Goal: Task Accomplishment & Management: Complete application form

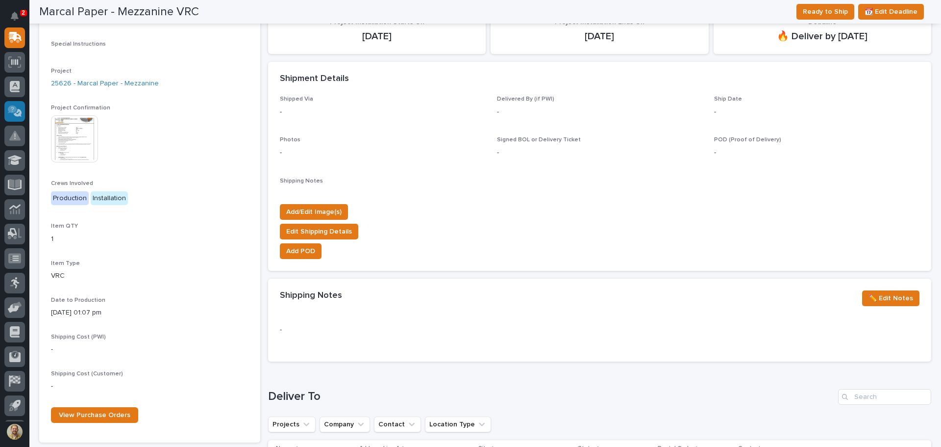
scroll to position [176, 0]
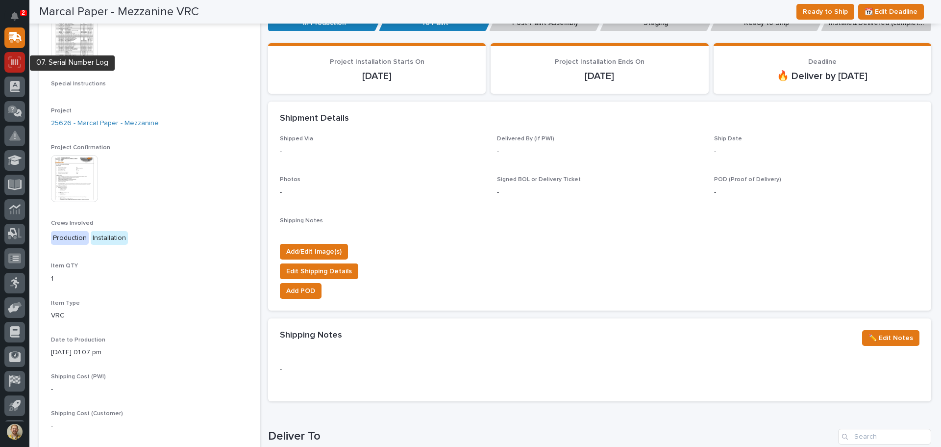
click at [6, 63] on div at bounding box center [14, 62] width 21 height 21
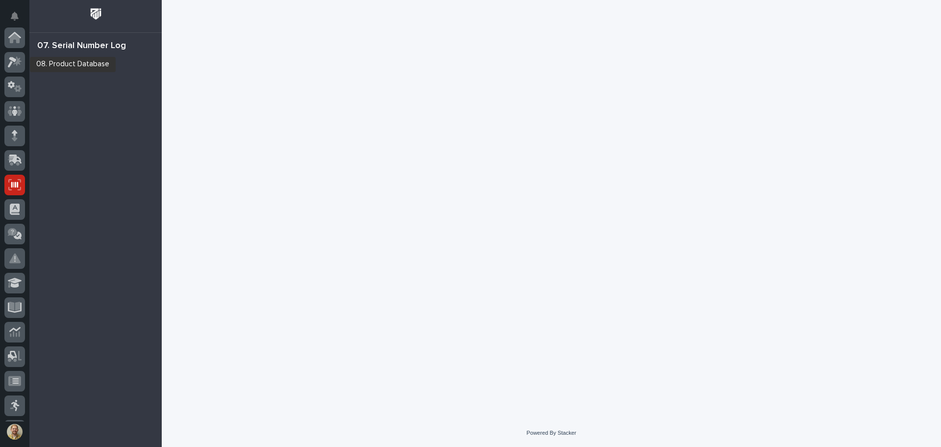
scroll to position [146, 0]
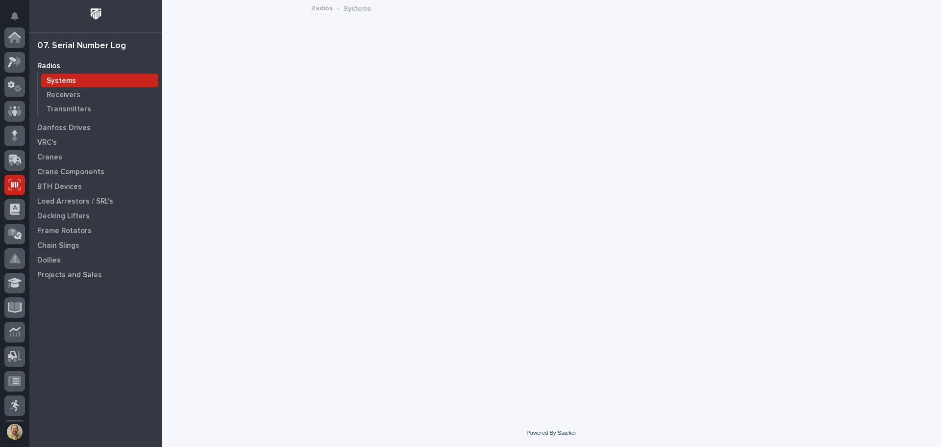
scroll to position [146, 0]
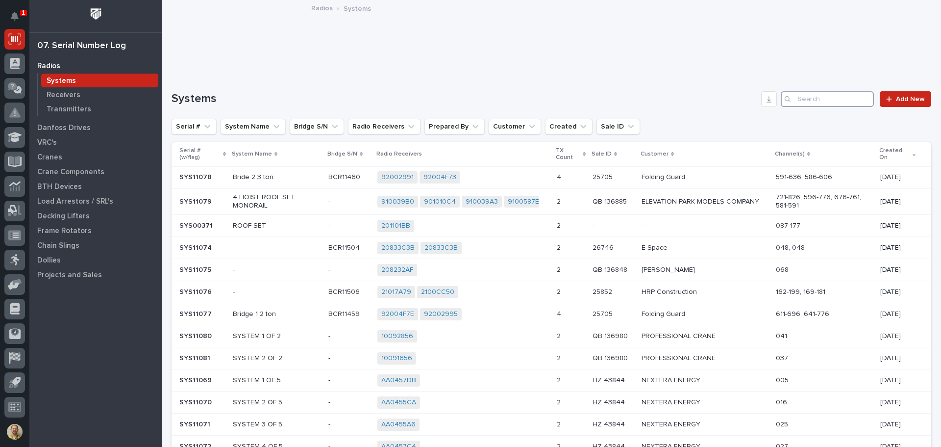
click at [808, 104] on input "Search" at bounding box center [827, 99] width 93 height 16
click at [55, 168] on p "Crane Components" at bounding box center [70, 172] width 67 height 9
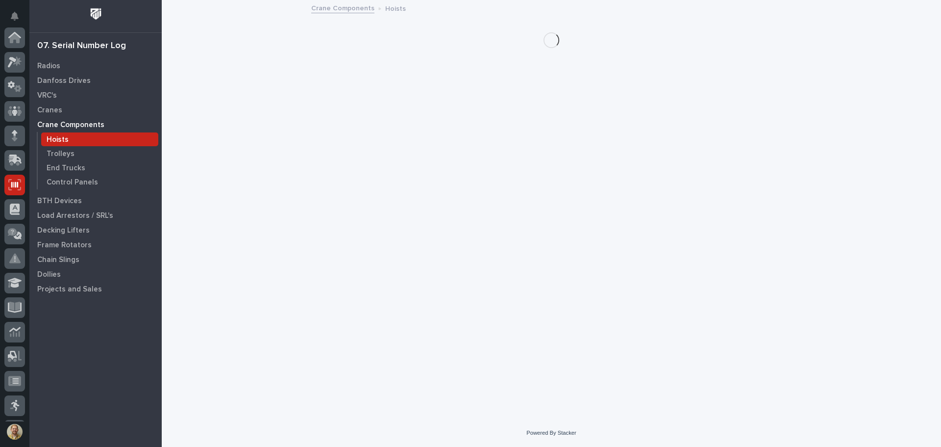
scroll to position [146, 0]
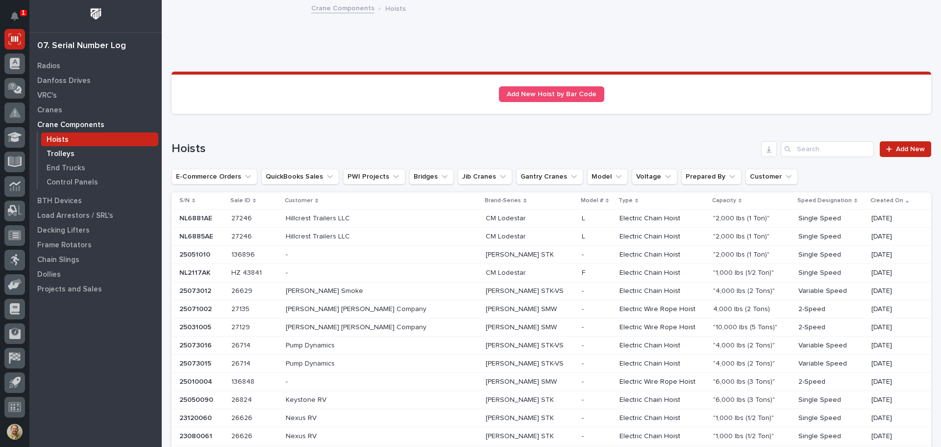
click at [51, 154] on p "Trolleys" at bounding box center [61, 154] width 28 height 9
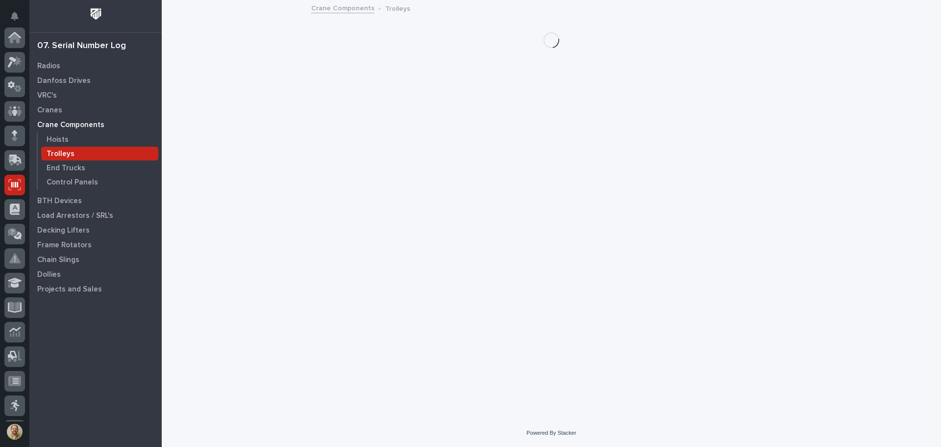
scroll to position [146, 0]
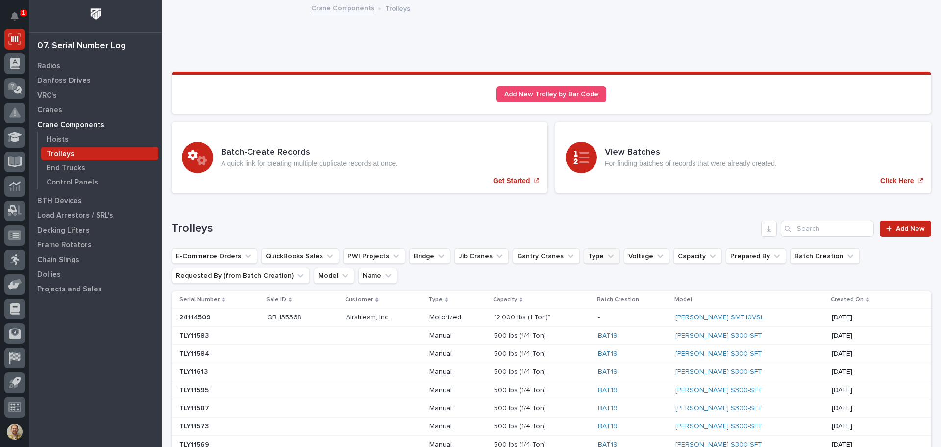
click at [606, 259] on icon "Type" at bounding box center [611, 256] width 10 height 10
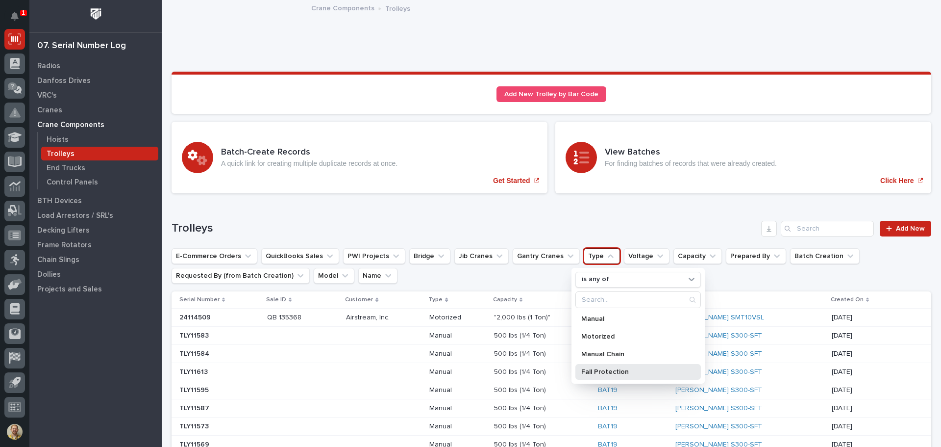
click at [613, 375] on div "Fall Protection" at bounding box center [638, 372] width 125 height 16
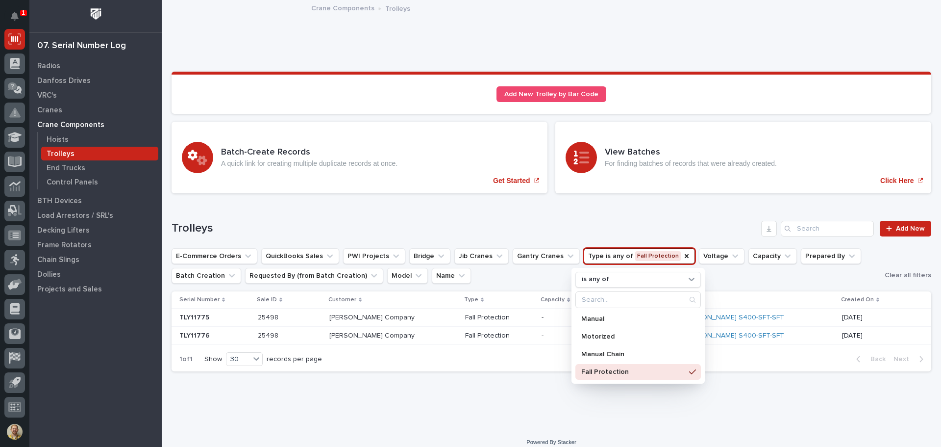
click at [449, 401] on div "Loading... Saving… Loading... Saving… Sorry, there was an error saving your rec…" at bounding box center [552, 202] width 770 height 403
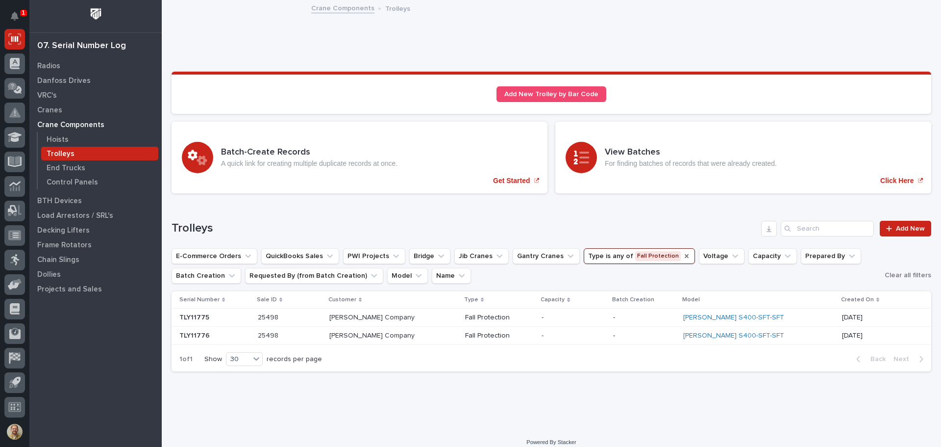
click at [683, 256] on icon "Type" at bounding box center [687, 256] width 8 height 8
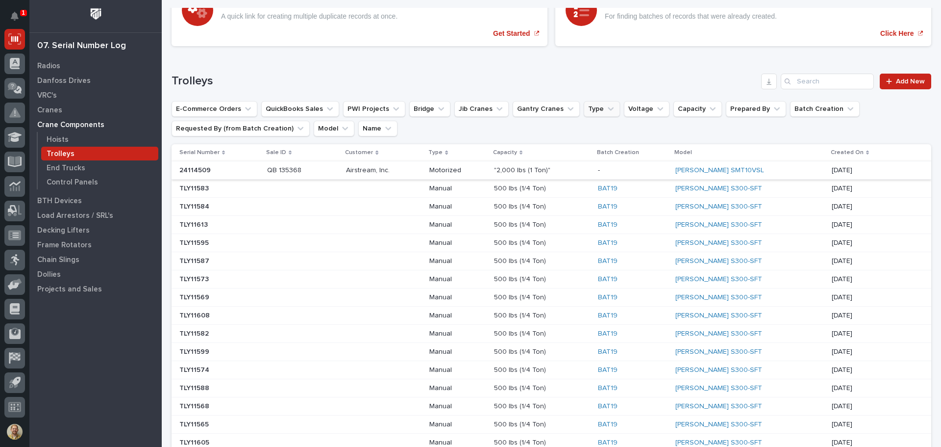
scroll to position [98, 0]
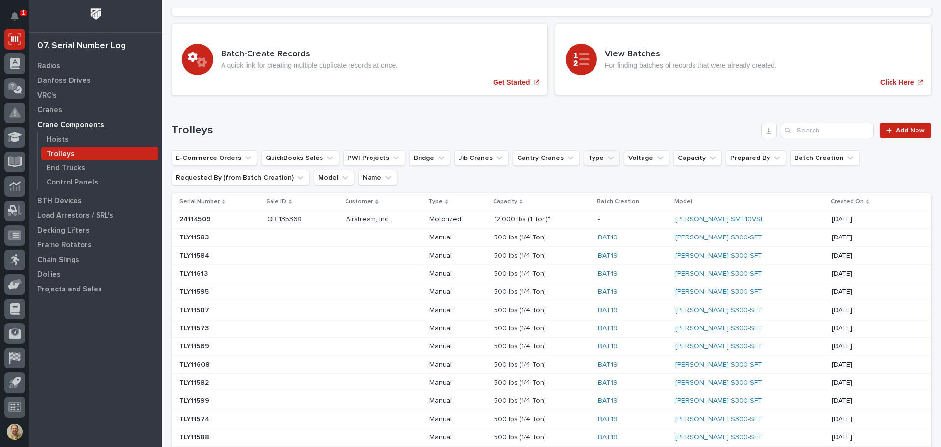
click at [692, 200] on p "Model" at bounding box center [684, 201] width 18 height 11
click at [327, 183] on button "Model" at bounding box center [334, 178] width 41 height 16
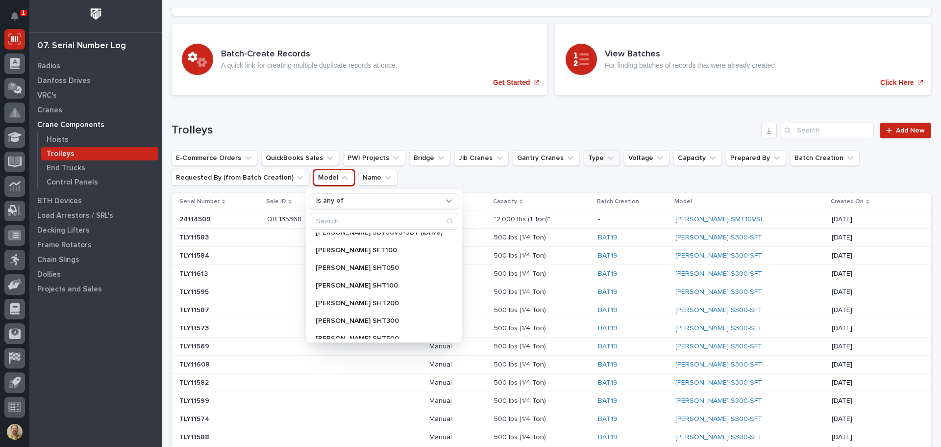
scroll to position [343, 0]
click at [362, 268] on p "Starke SFT100" at bounding box center [379, 267] width 127 height 7
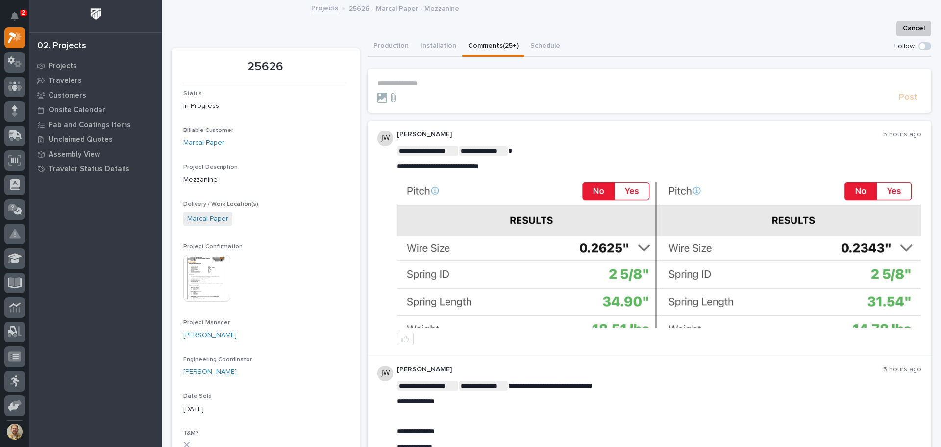
click at [322, 10] on link "Projects" at bounding box center [324, 7] width 27 height 11
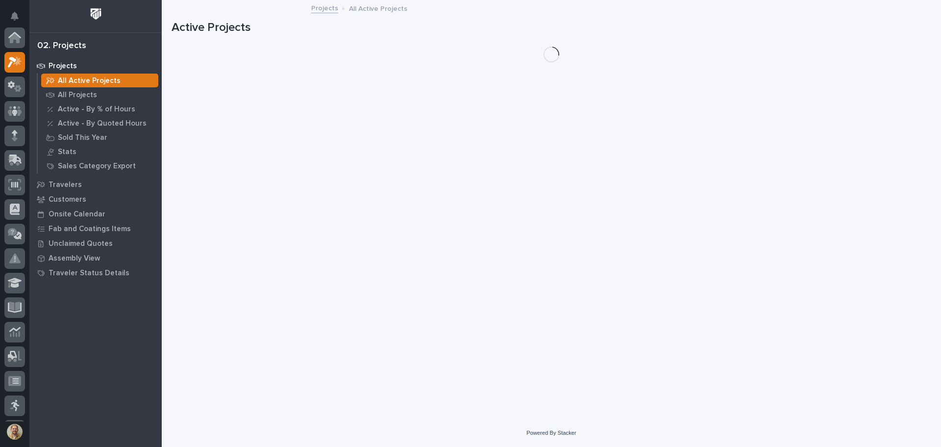
scroll to position [25, 0]
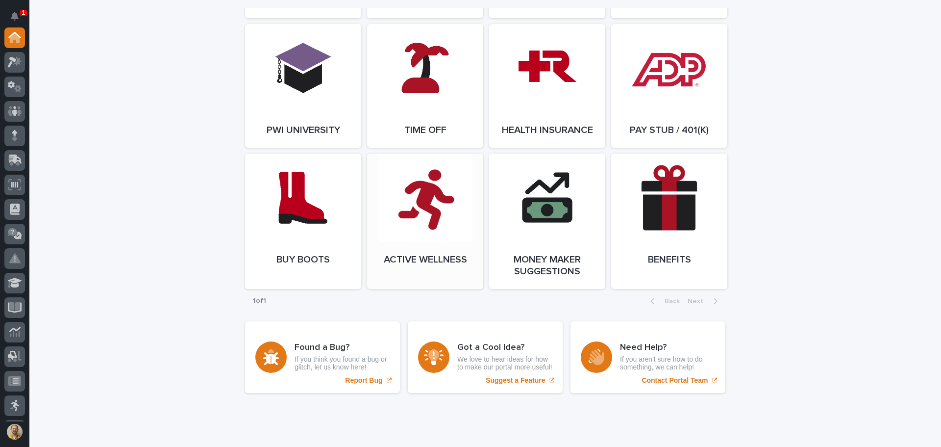
scroll to position [1407, 0]
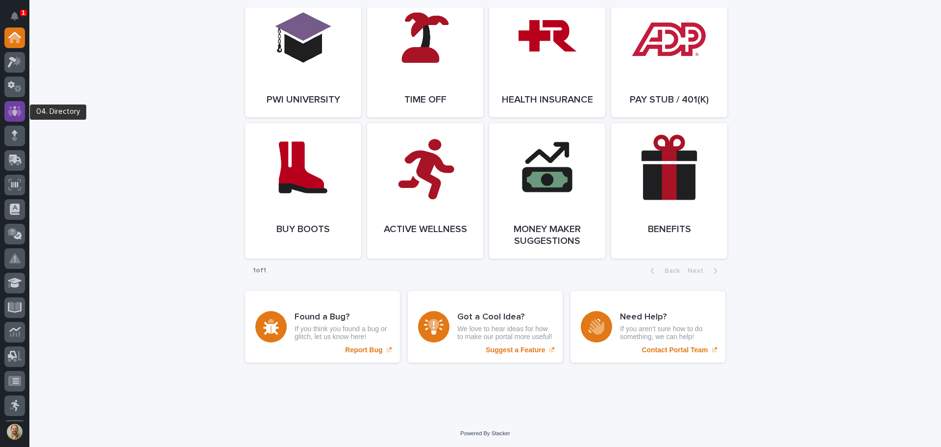
click at [11, 107] on icon at bounding box center [15, 111] width 14 height 10
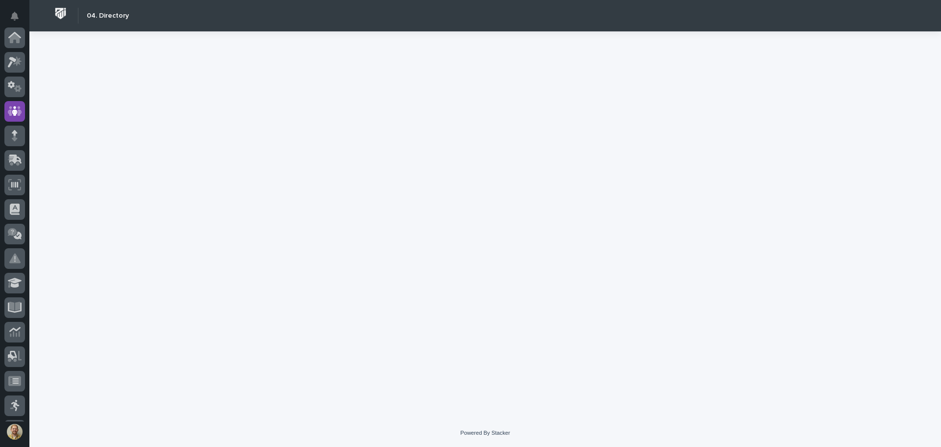
scroll to position [74, 0]
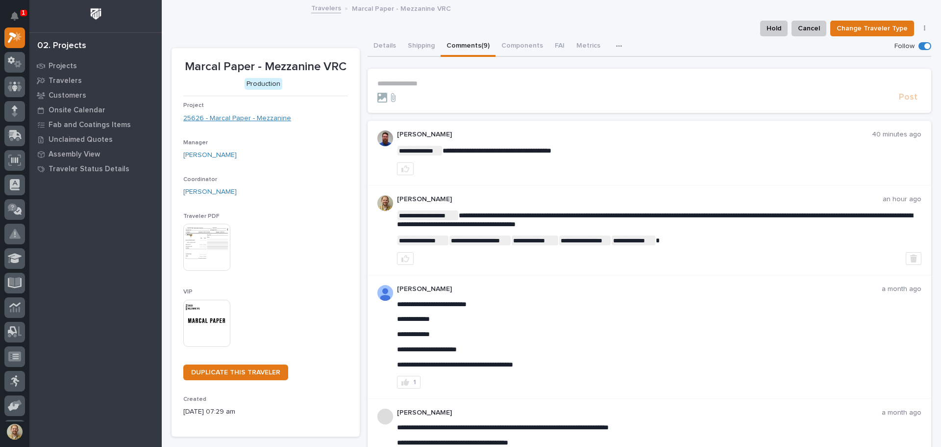
click at [263, 116] on link "25626 - Marcal Paper - Mezzanine" at bounding box center [237, 118] width 108 height 10
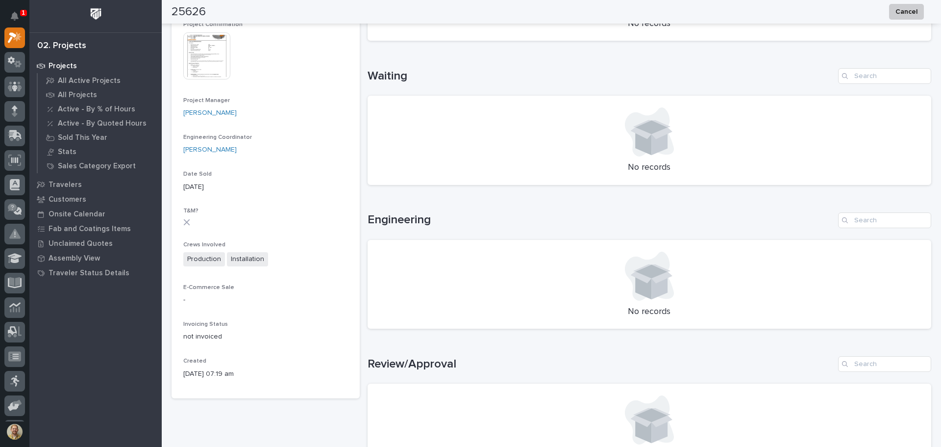
scroll to position [105, 0]
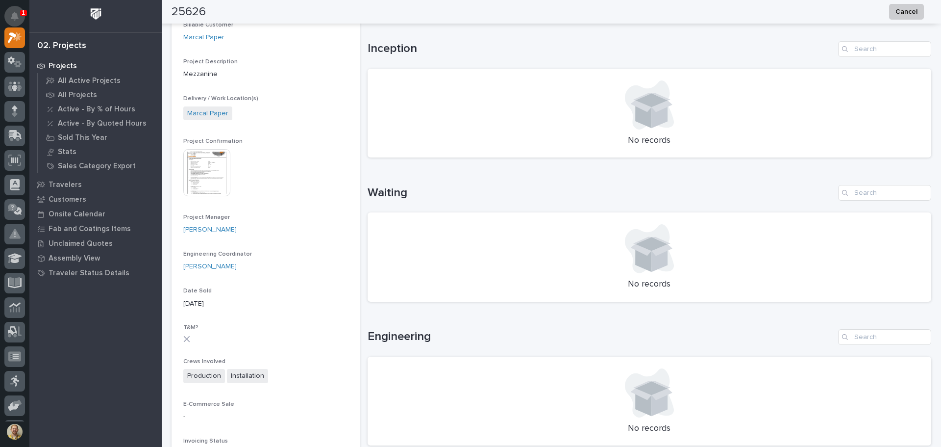
click at [16, 17] on icon "Notifications" at bounding box center [15, 16] width 8 height 9
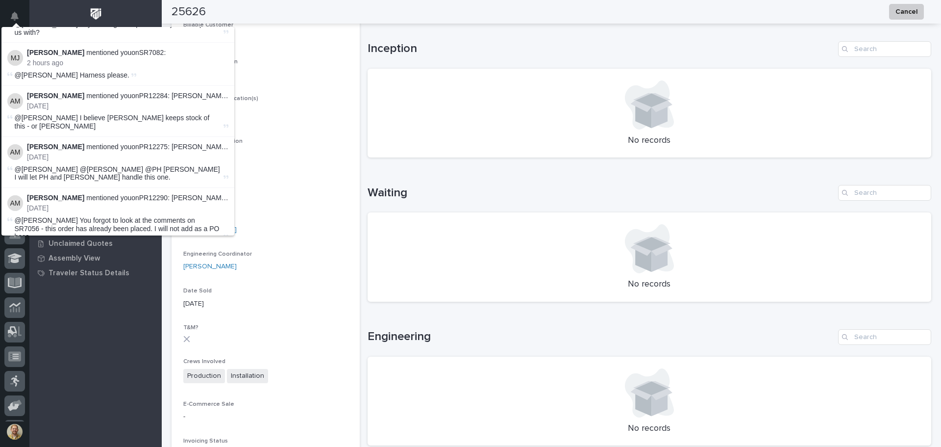
scroll to position [0, 0]
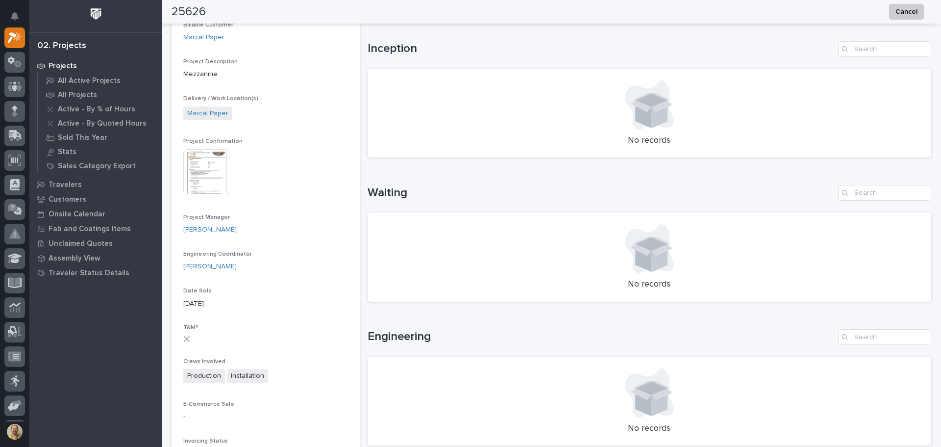
click at [71, 327] on div "Projects All Active Projects All Projects Active - By % of Hours Active - By Qu…" at bounding box center [95, 252] width 132 height 388
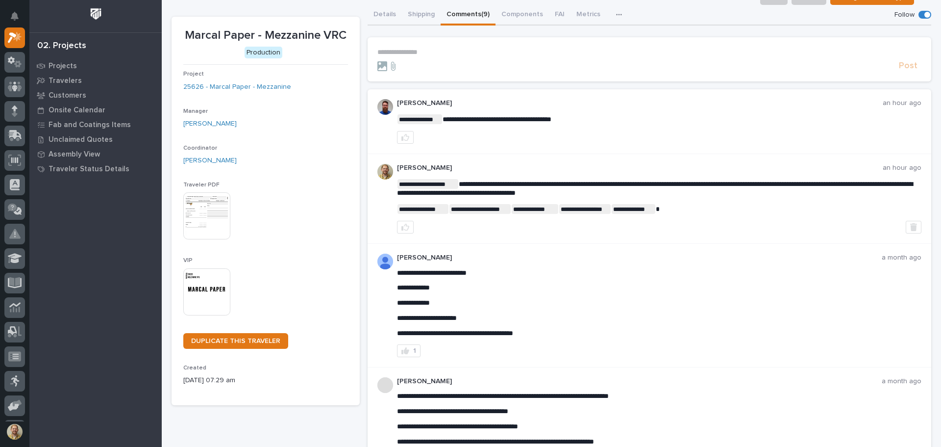
scroll to position [49, 0]
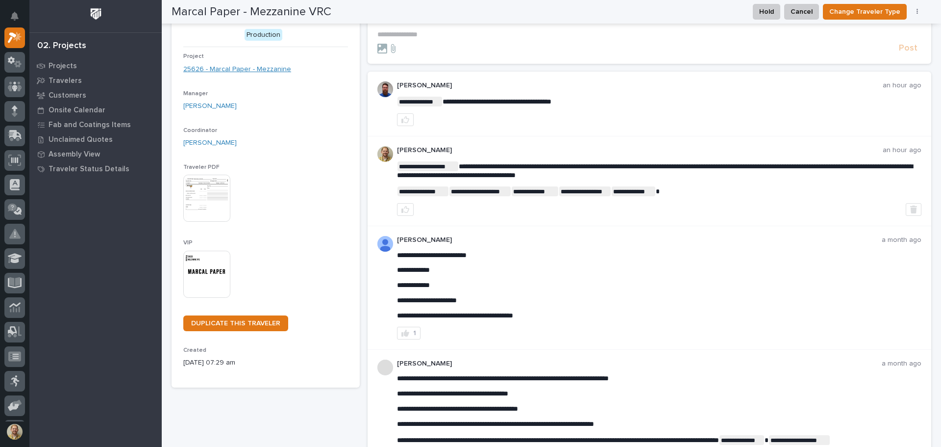
click at [275, 70] on link "25626 - Marcal Paper - Mezzanine" at bounding box center [237, 69] width 108 height 10
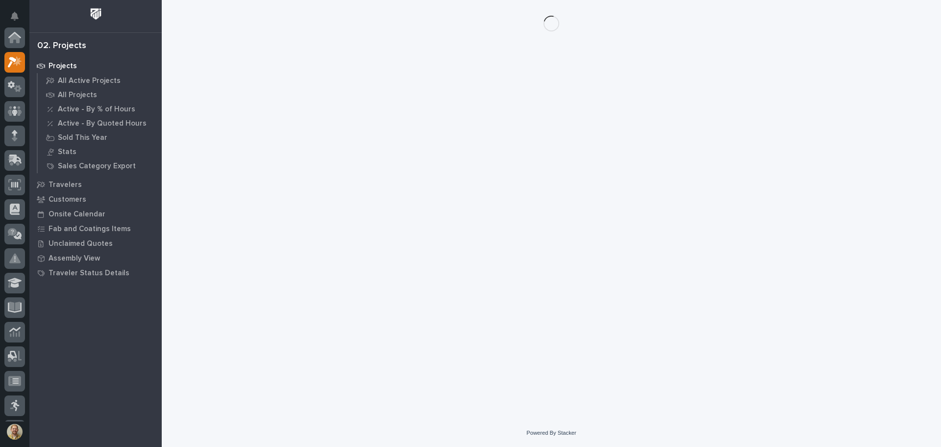
scroll to position [25, 0]
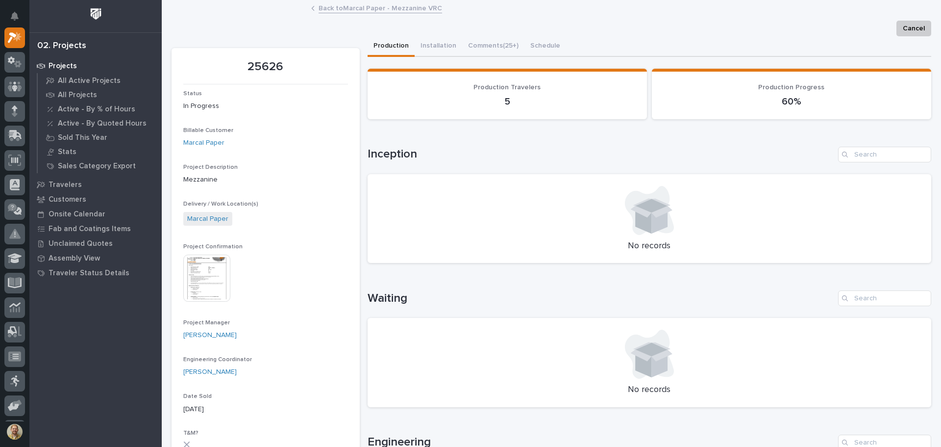
click at [183, 296] on section "25626 Status In Progress Billable Customer Marcal Paper Project Description Mez…" at bounding box center [266, 334] width 188 height 573
click at [191, 291] on img at bounding box center [206, 277] width 47 height 47
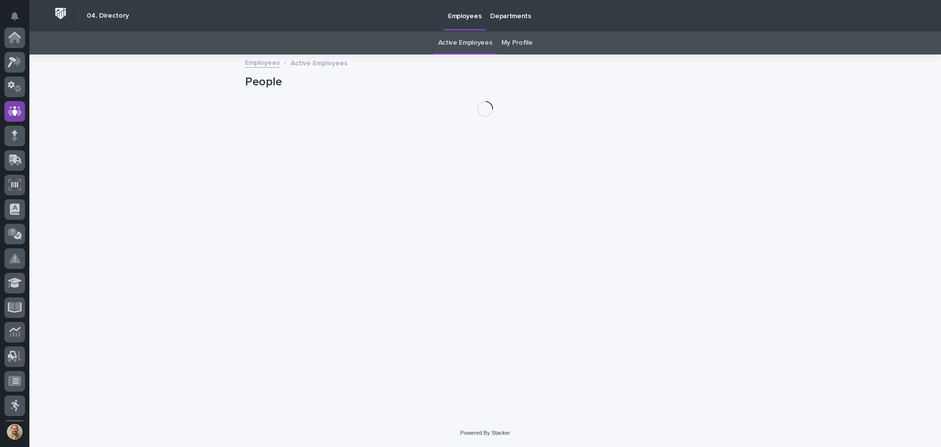
scroll to position [74, 0]
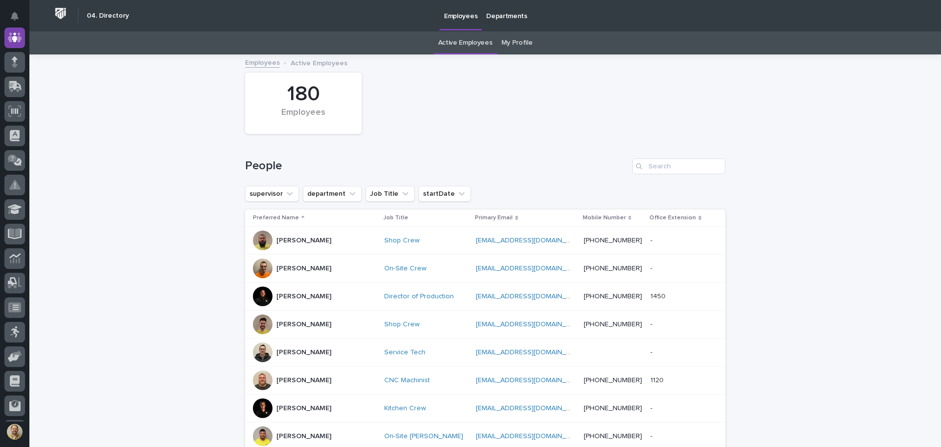
click at [291, 216] on div "Preferred Name" at bounding box center [315, 217] width 125 height 11
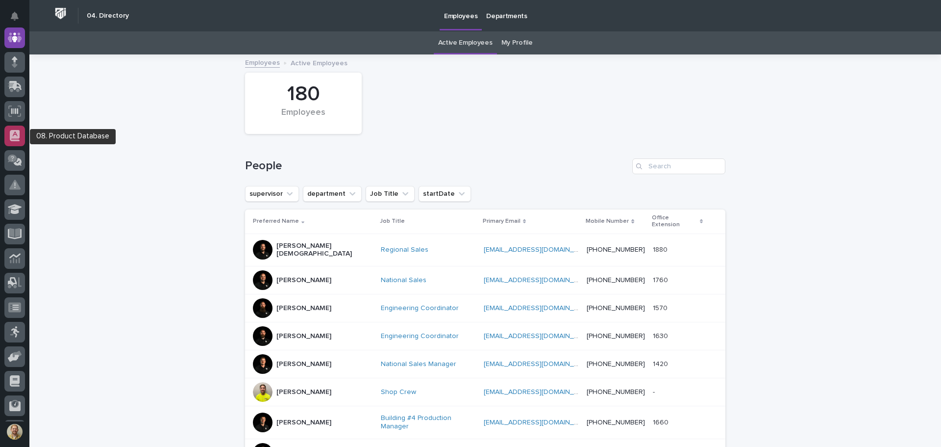
click at [10, 136] on icon at bounding box center [15, 135] width 10 height 11
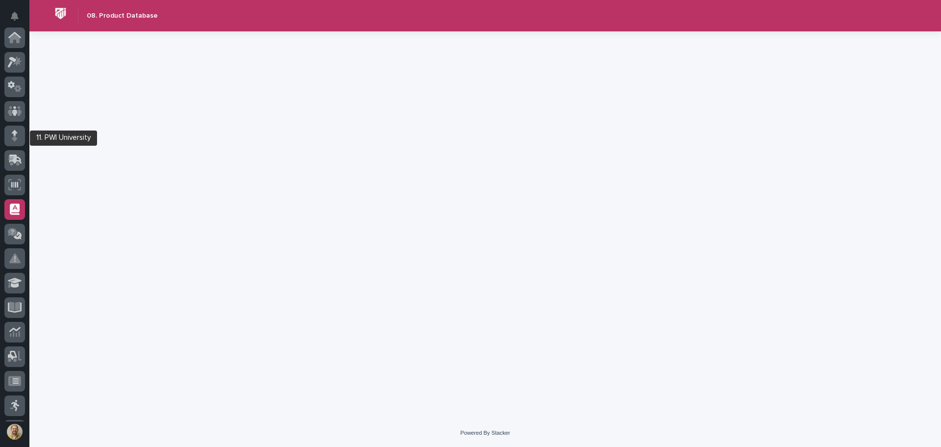
scroll to position [146, 0]
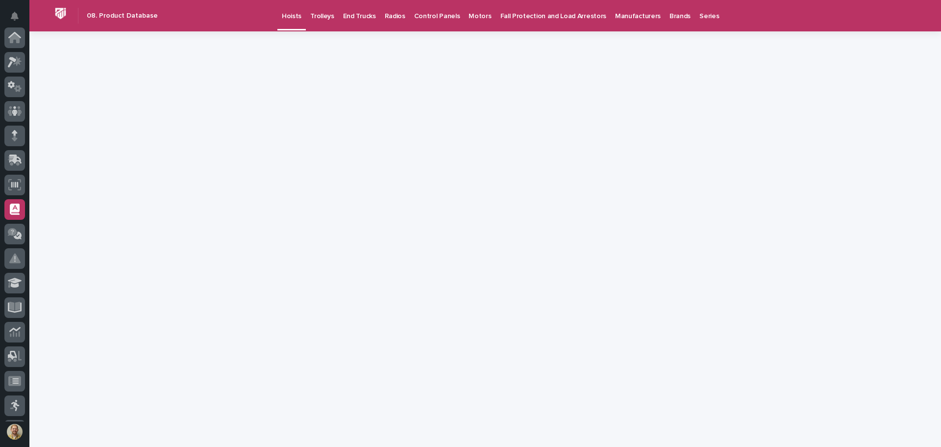
scroll to position [146, 0]
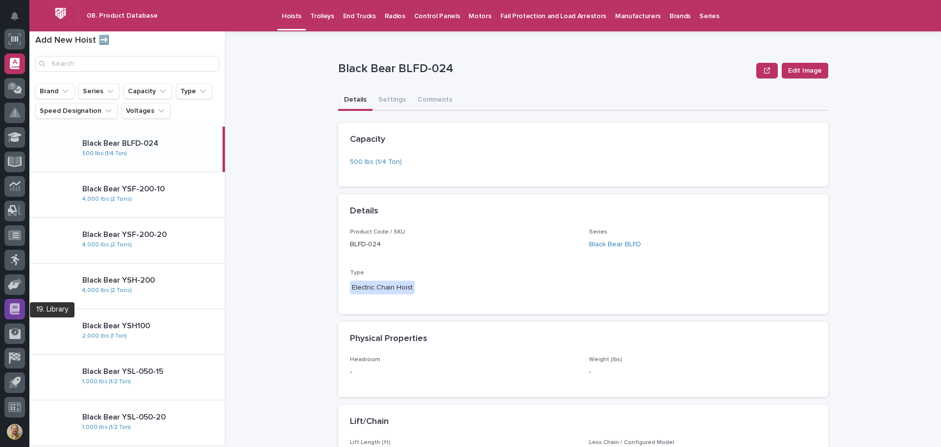
click at [11, 314] on div at bounding box center [14, 309] width 21 height 21
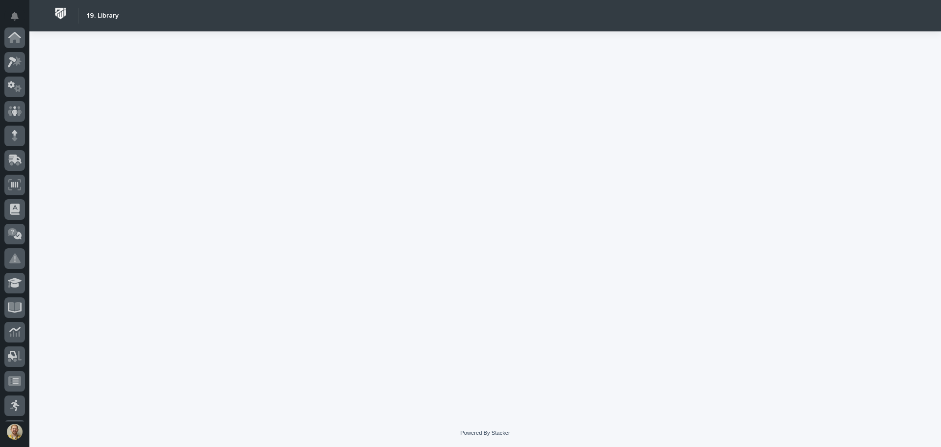
scroll to position [146, 0]
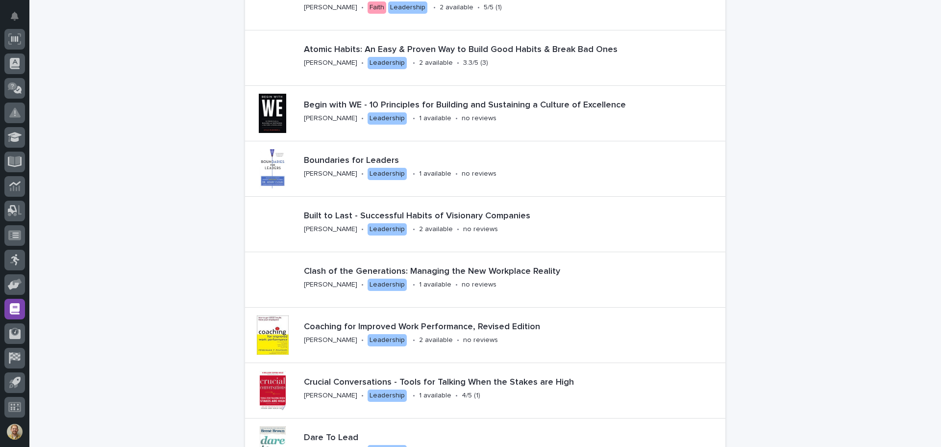
scroll to position [147, 0]
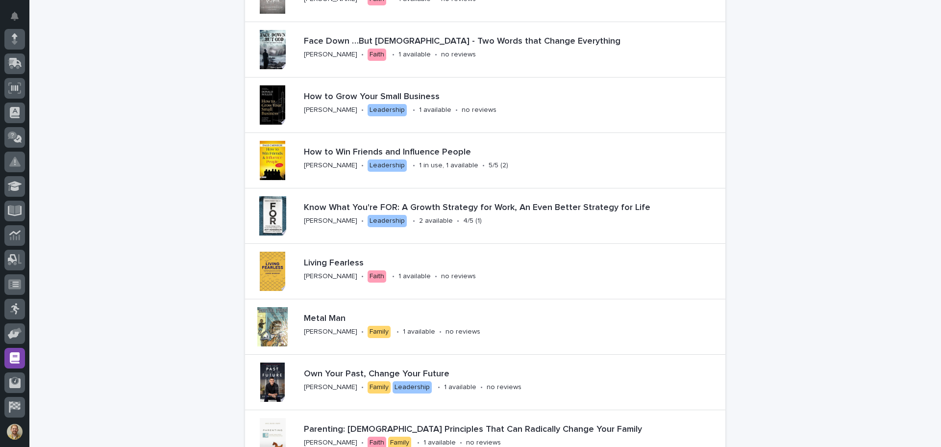
scroll to position [887, 0]
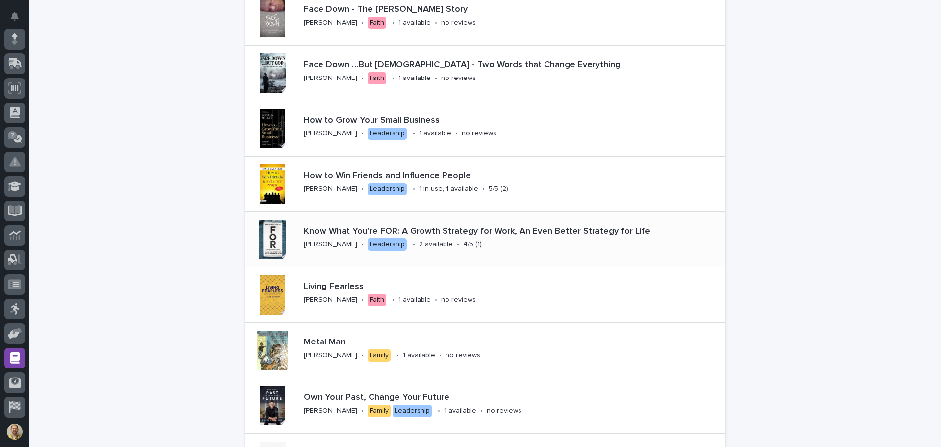
click at [464, 242] on p "4/5 (1)" at bounding box center [472, 244] width 19 height 8
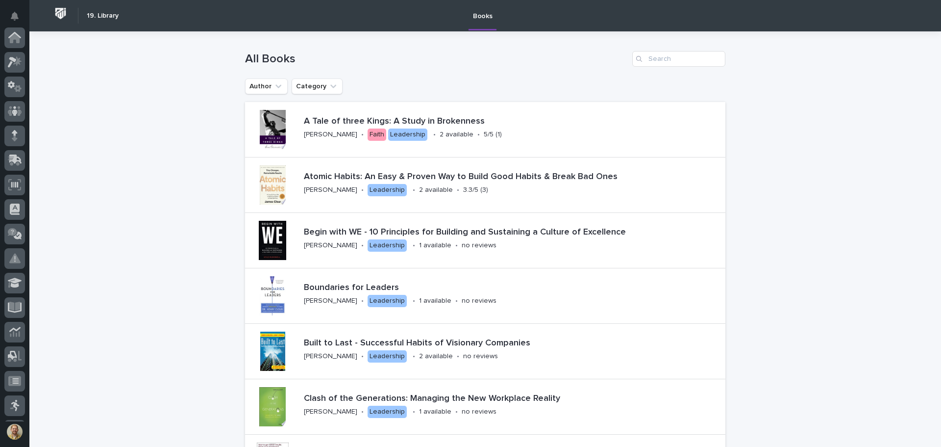
scroll to position [146, 0]
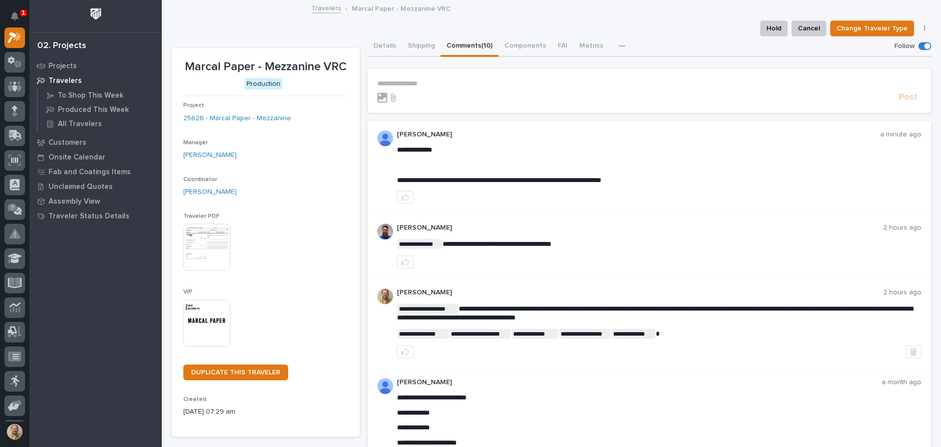
click at [428, 81] on p "**********" at bounding box center [649, 83] width 545 height 8
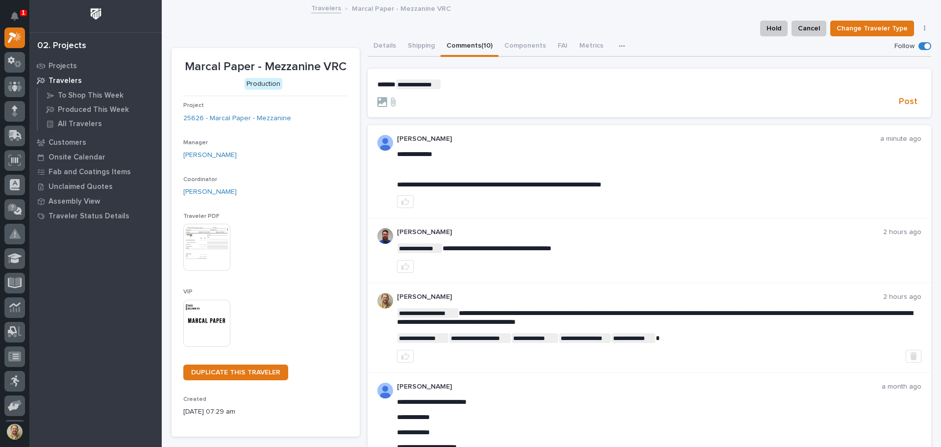
click at [396, 81] on span "******" at bounding box center [386, 84] width 18 height 7
click at [910, 104] on span "Post" at bounding box center [908, 101] width 19 height 11
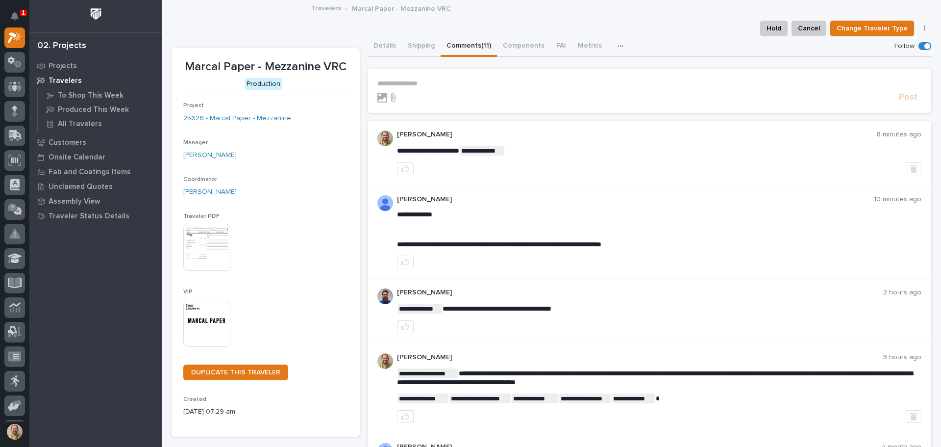
click at [122, 406] on div "Projects Travelers To Shop This Week Produced This Week All Travelers Customers…" at bounding box center [95, 252] width 132 height 388
click at [36, 319] on div "Projects Travelers To Shop This Week Produced This Week All Travelers Customers…" at bounding box center [95, 252] width 132 height 388
click at [251, 120] on link "25626 - Marcal Paper - Mezzanine" at bounding box center [237, 118] width 108 height 10
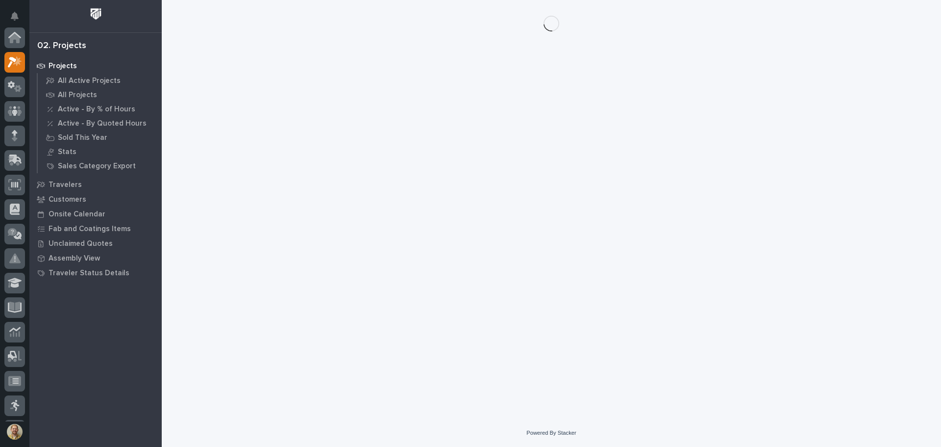
scroll to position [25, 0]
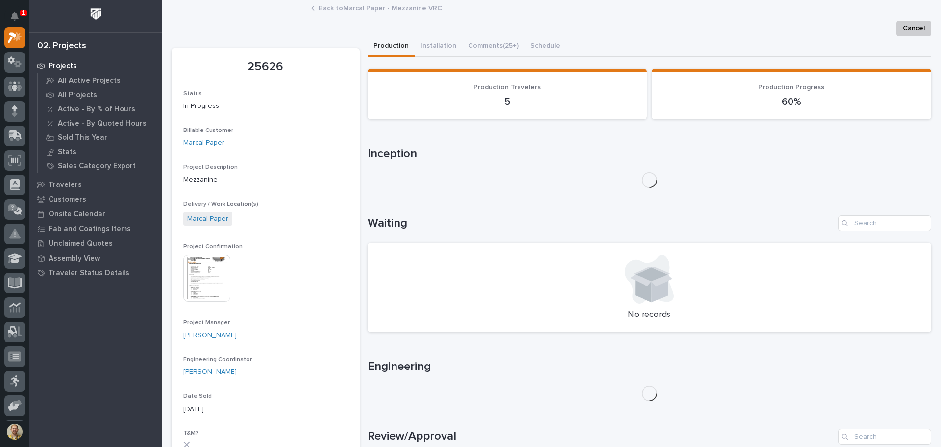
click at [215, 262] on img at bounding box center [206, 277] width 47 height 47
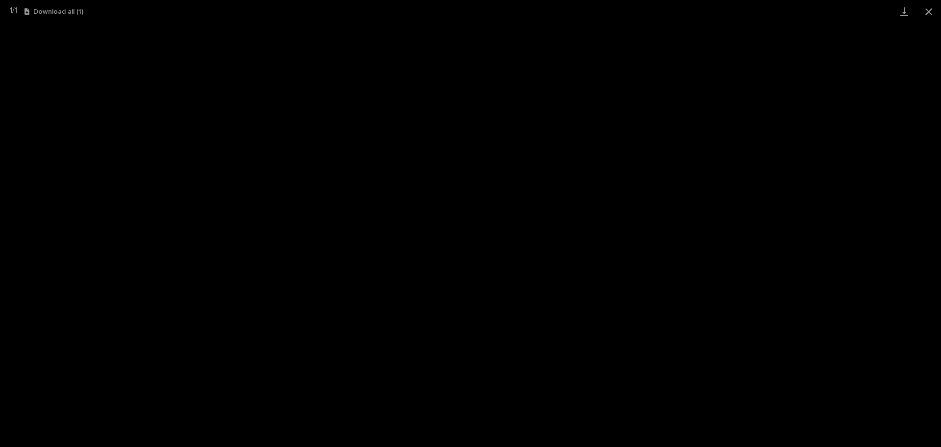
scroll to position [25, 0]
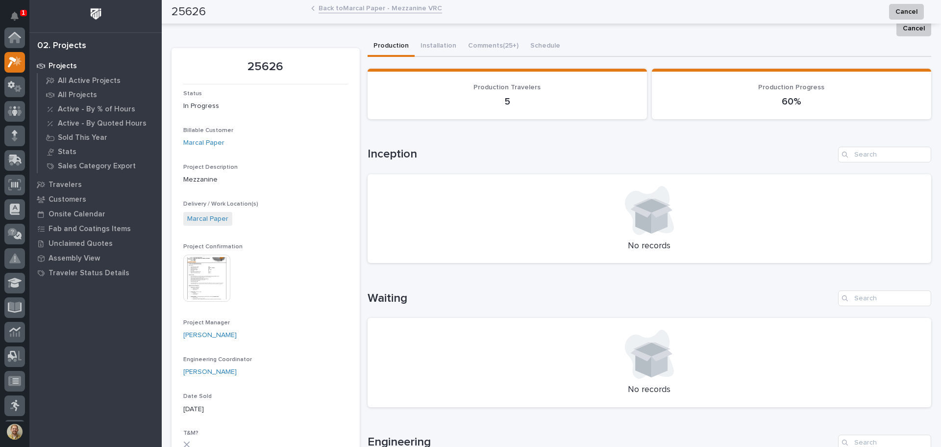
scroll to position [25, 0]
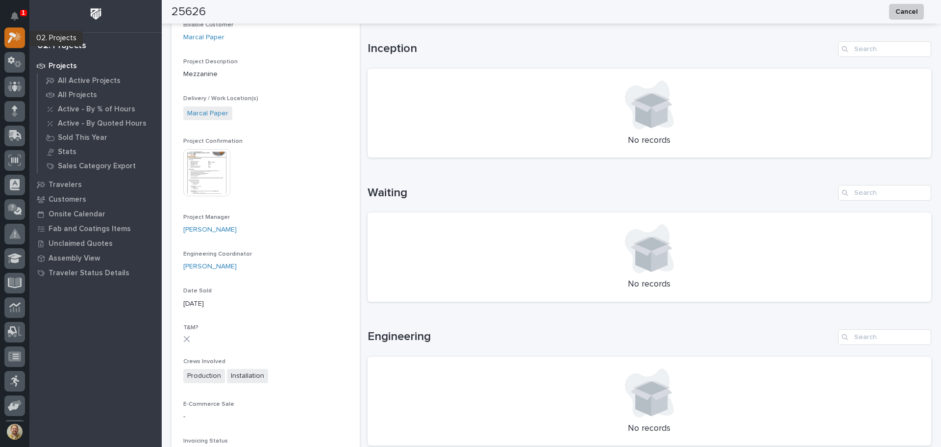
click at [12, 32] on icon at bounding box center [15, 37] width 14 height 11
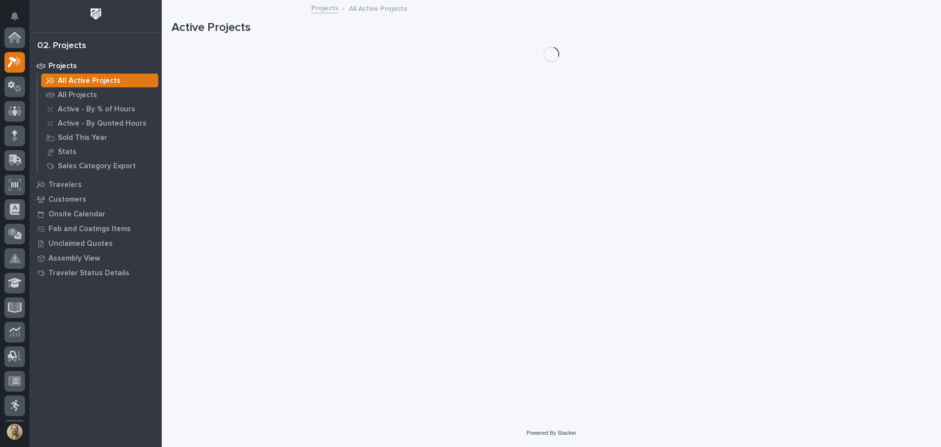
scroll to position [25, 0]
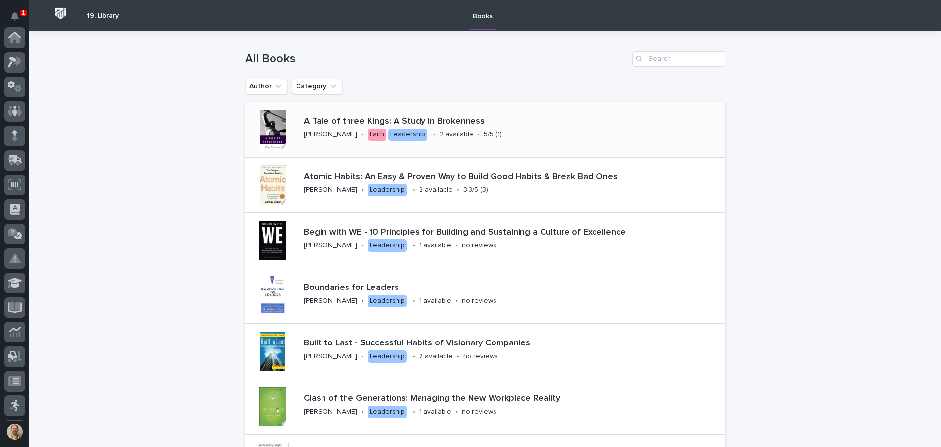
scroll to position [146, 0]
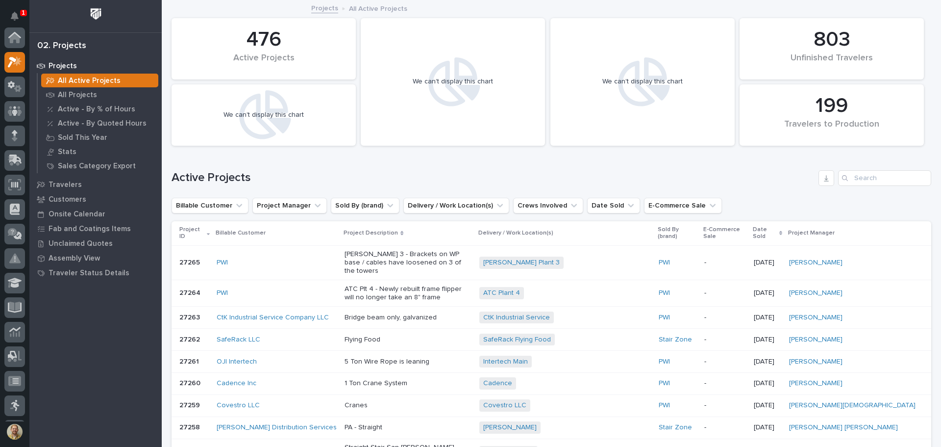
scroll to position [25, 0]
click at [20, 16] on button "Notifications" at bounding box center [14, 16] width 21 height 21
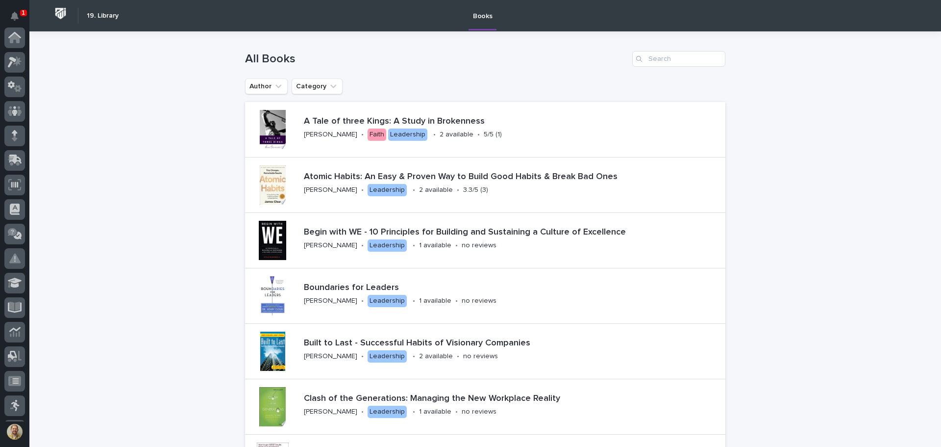
scroll to position [146, 0]
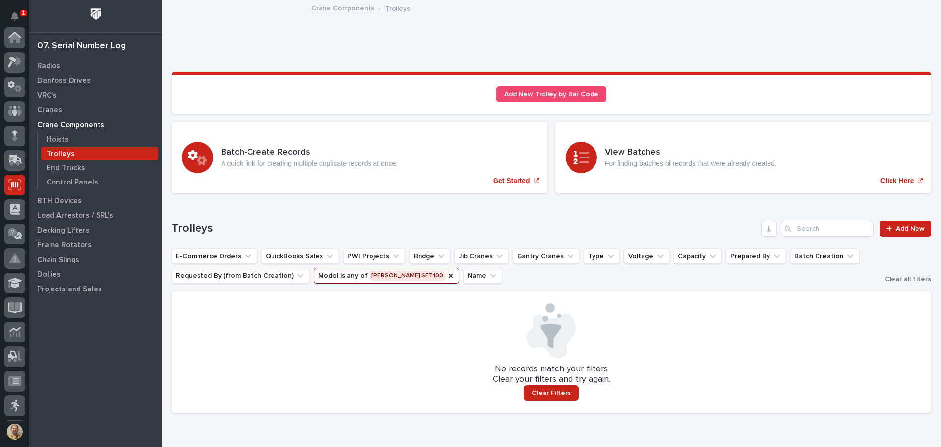
scroll to position [146, 0]
click at [86, 217] on p "Load Arrestors / SRL's" at bounding box center [75, 215] width 76 height 9
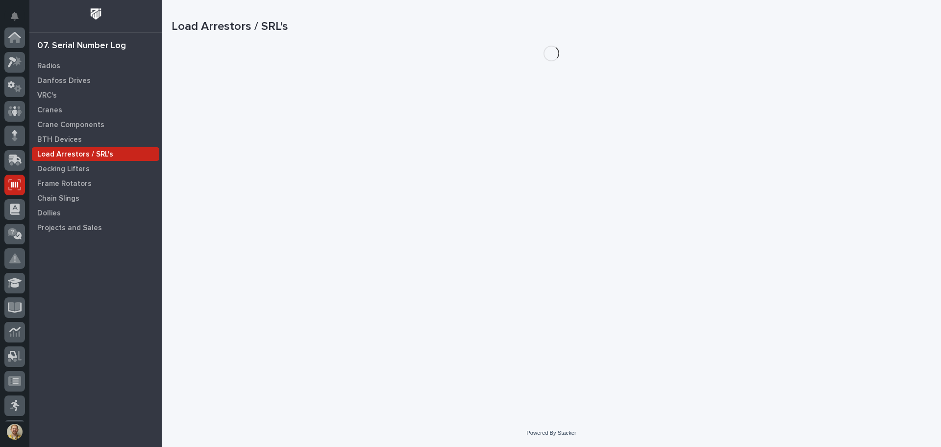
scroll to position [146, 0]
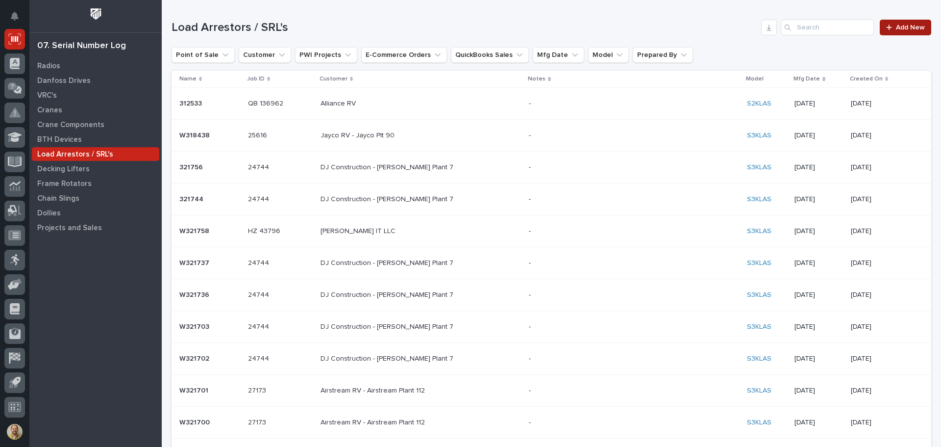
click at [910, 20] on link "Add New" at bounding box center [905, 28] width 51 height 16
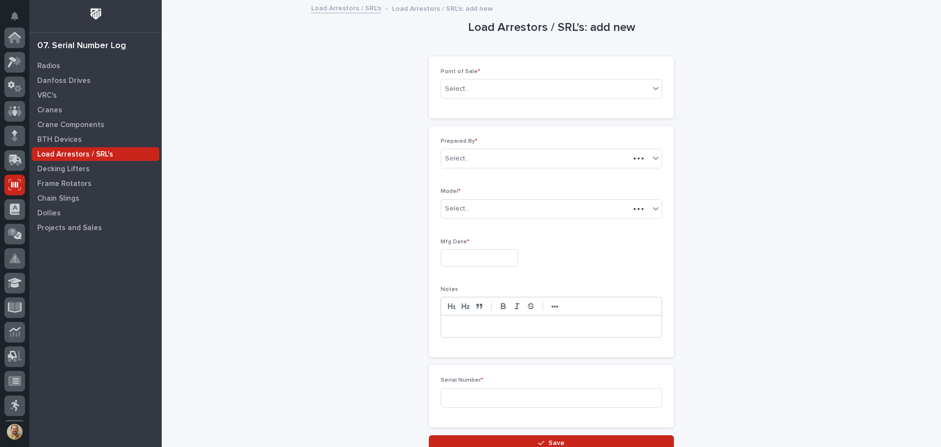
scroll to position [146, 0]
click at [505, 84] on div "Select..." at bounding box center [545, 89] width 208 height 16
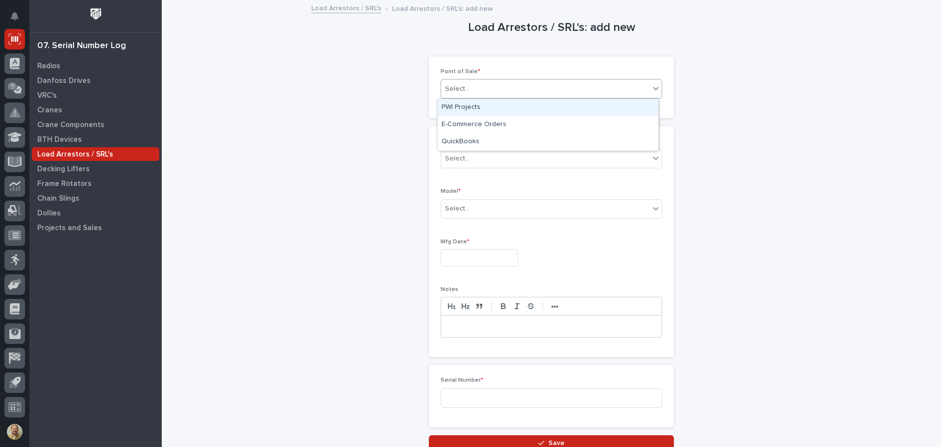
click at [494, 105] on div "PWI Projects" at bounding box center [548, 107] width 221 height 17
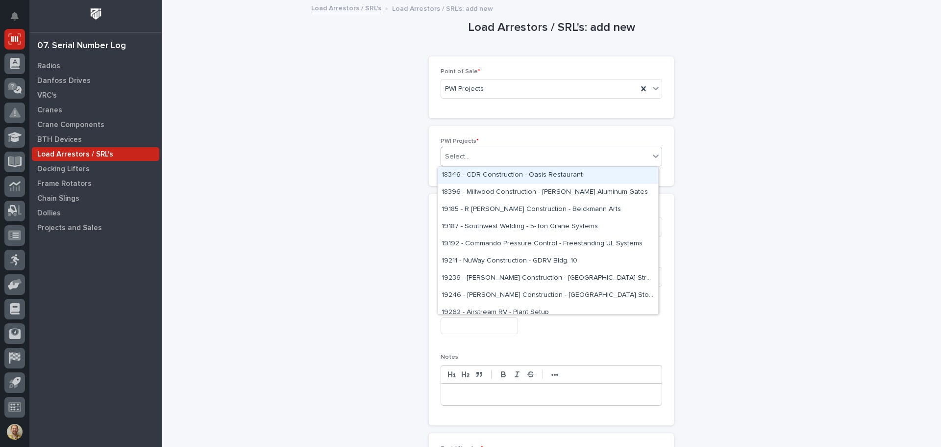
click at [478, 155] on div "Select..." at bounding box center [545, 157] width 208 height 16
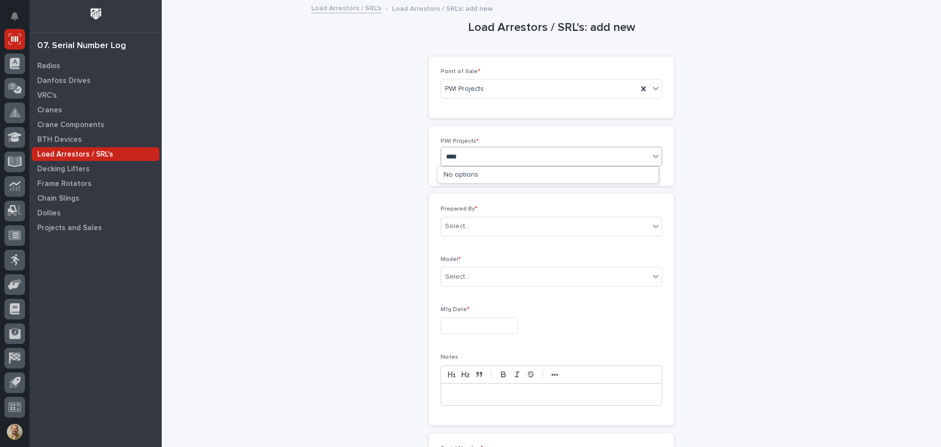
type input "*****"
click at [501, 166] on div "25626" at bounding box center [552, 157] width 222 height 20
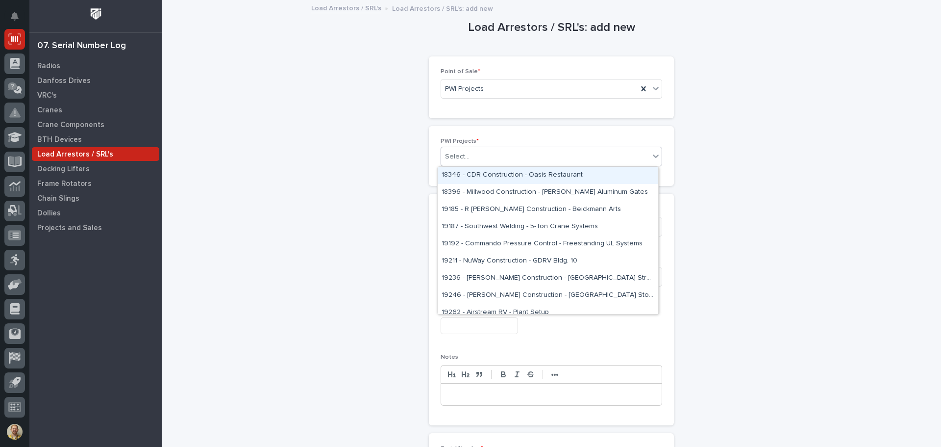
click at [489, 152] on div "Select..." at bounding box center [545, 157] width 208 height 16
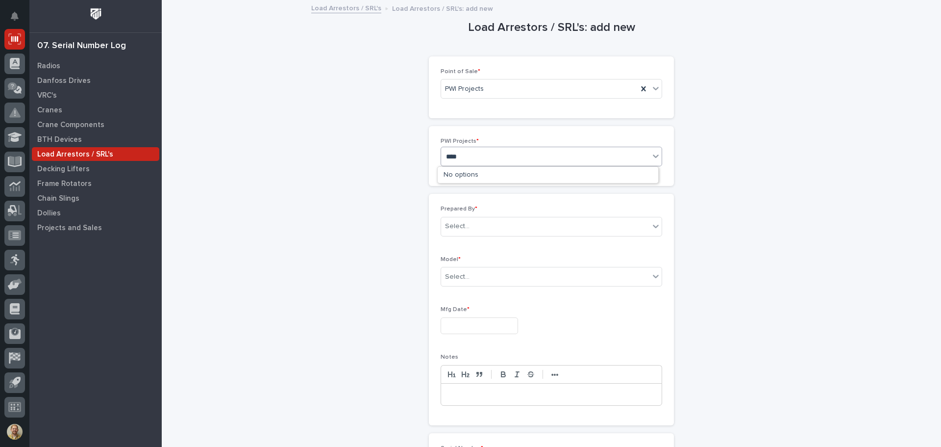
type input "*****"
click at [496, 173] on div "25626 - Marcal Paper - Mezzanine" at bounding box center [548, 175] width 221 height 17
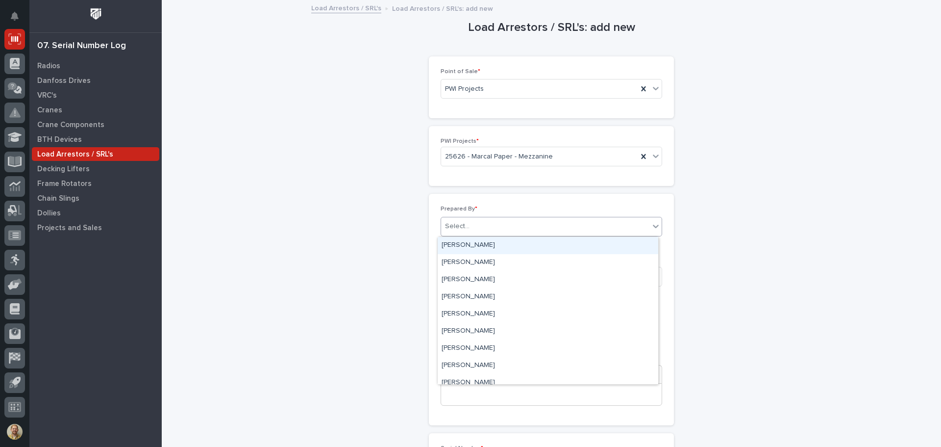
click at [448, 231] on div "Select..." at bounding box center [457, 226] width 25 height 10
type input "*****"
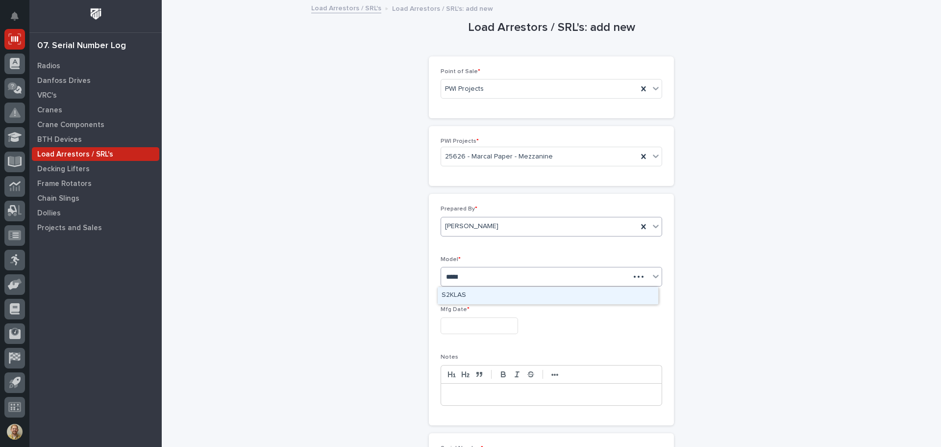
type input "******"
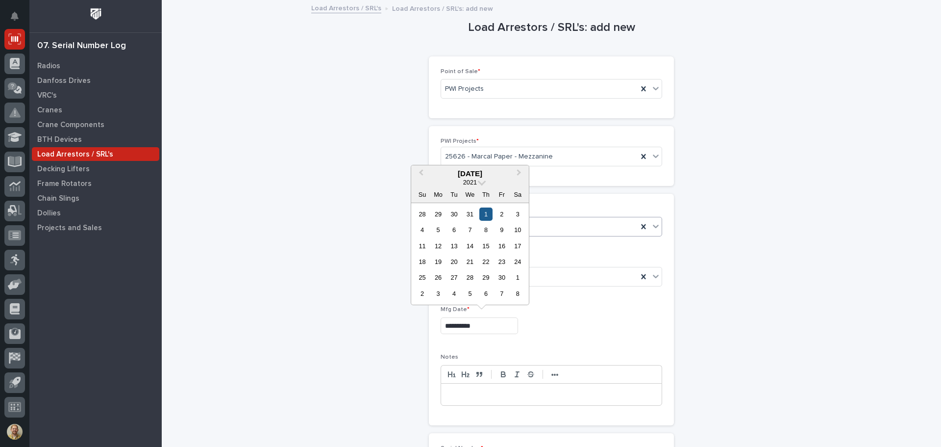
type input "**********"
click at [485, 213] on div "1" at bounding box center [485, 213] width 13 height 13
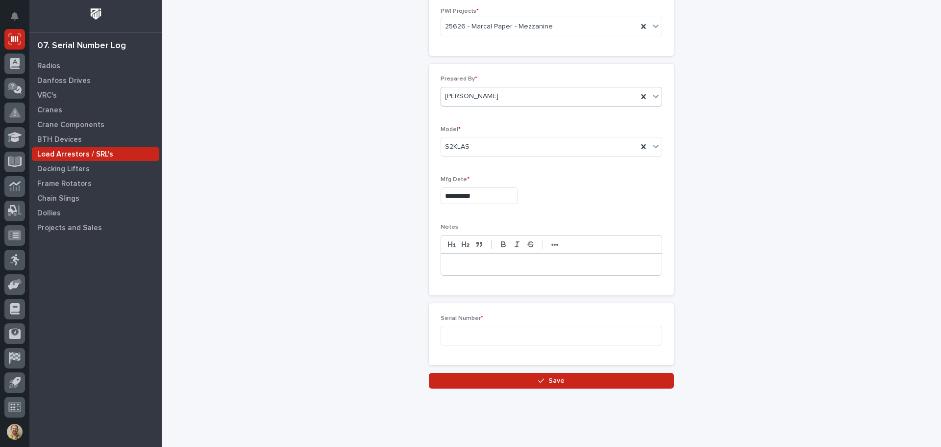
scroll to position [149, 0]
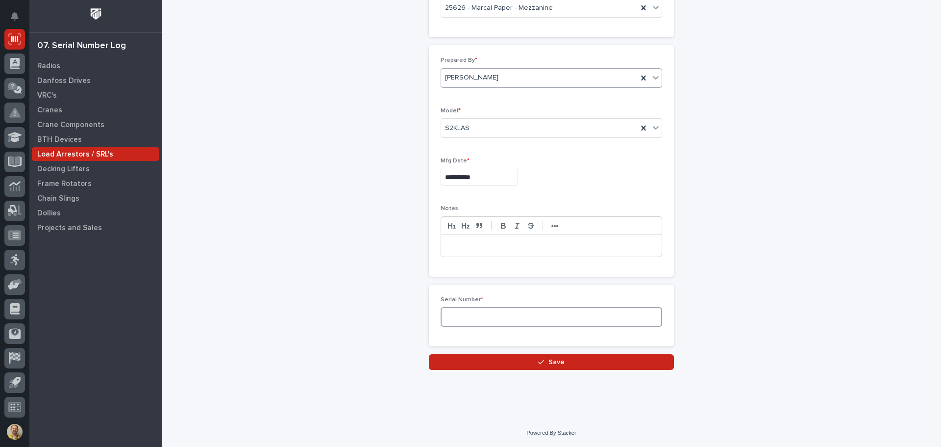
click at [547, 314] on input at bounding box center [552, 317] width 222 height 20
type input "W310159"
click at [632, 367] on button "Save" at bounding box center [551, 362] width 245 height 16
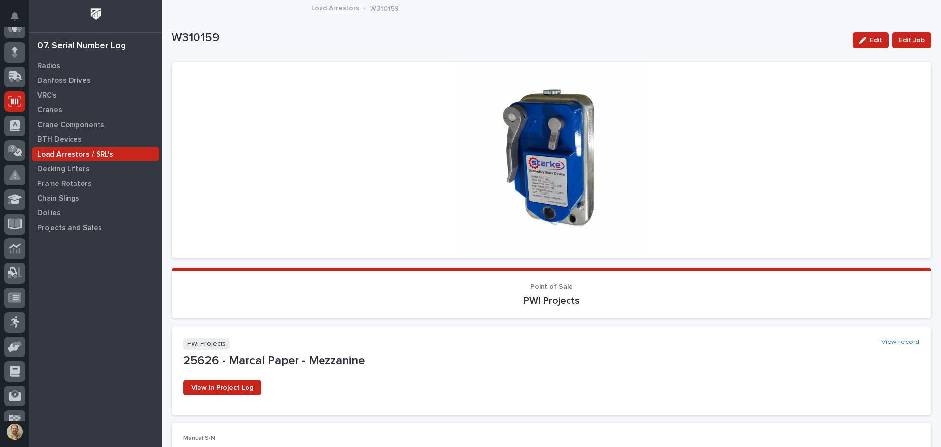
scroll to position [48, 0]
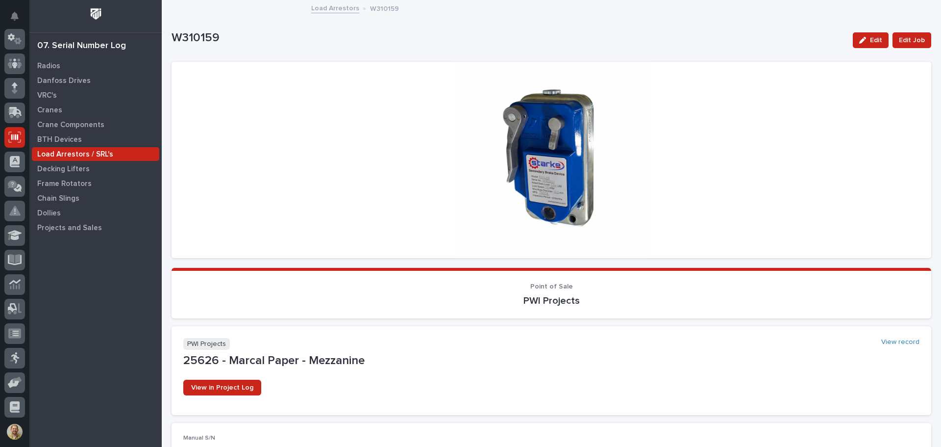
click at [46, 154] on p "Load Arrestors / SRL's" at bounding box center [75, 154] width 76 height 9
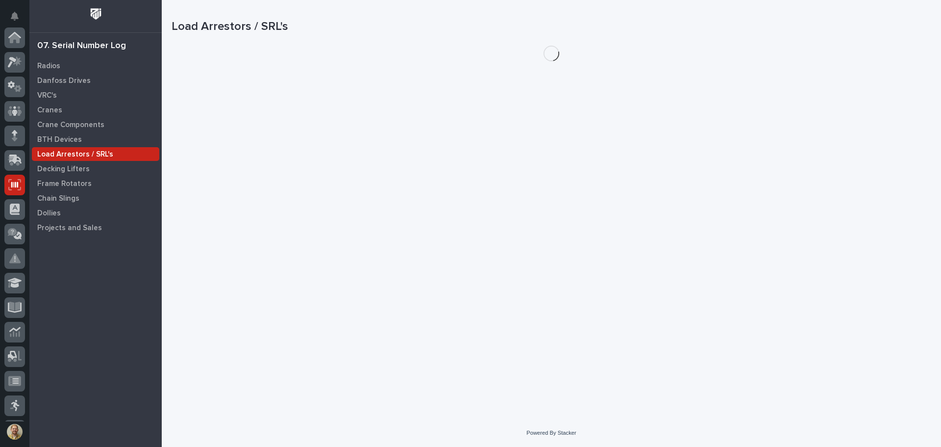
scroll to position [146, 0]
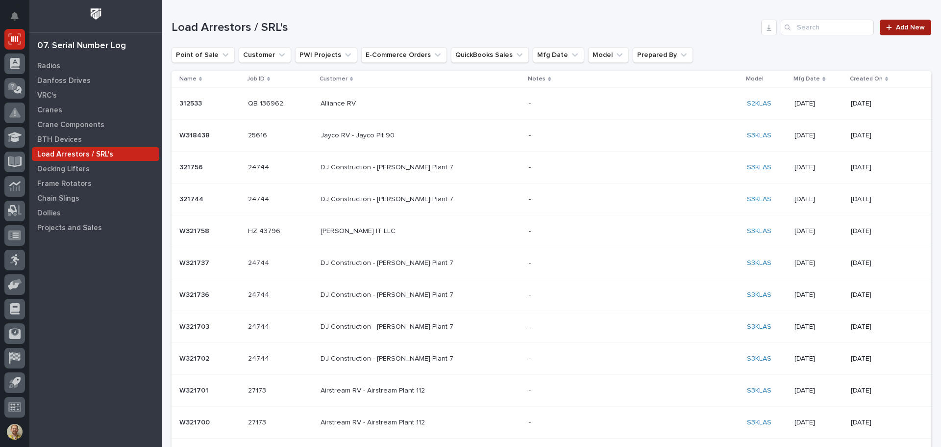
click at [896, 29] on span "Add New" at bounding box center [910, 27] width 29 height 7
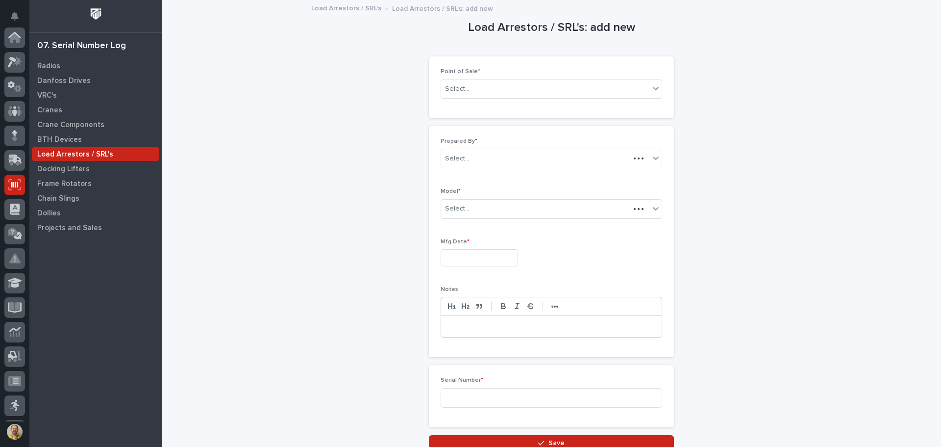
scroll to position [146, 0]
click at [475, 83] on div "Select..." at bounding box center [545, 89] width 208 height 16
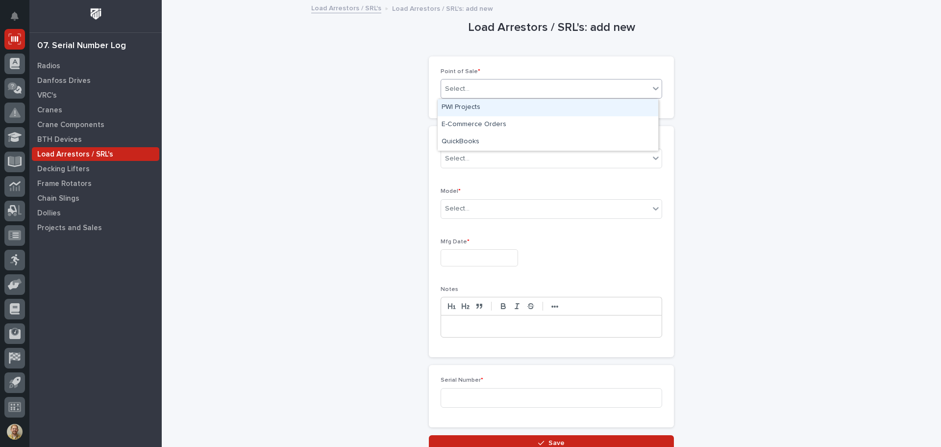
click at [475, 104] on div "PWI Projects" at bounding box center [548, 107] width 221 height 17
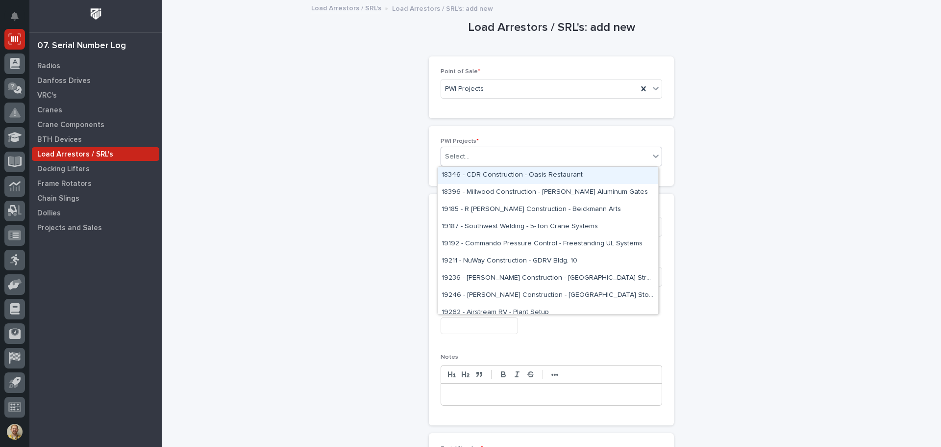
click at [465, 156] on div "Select..." at bounding box center [457, 156] width 25 height 10
type input "*****"
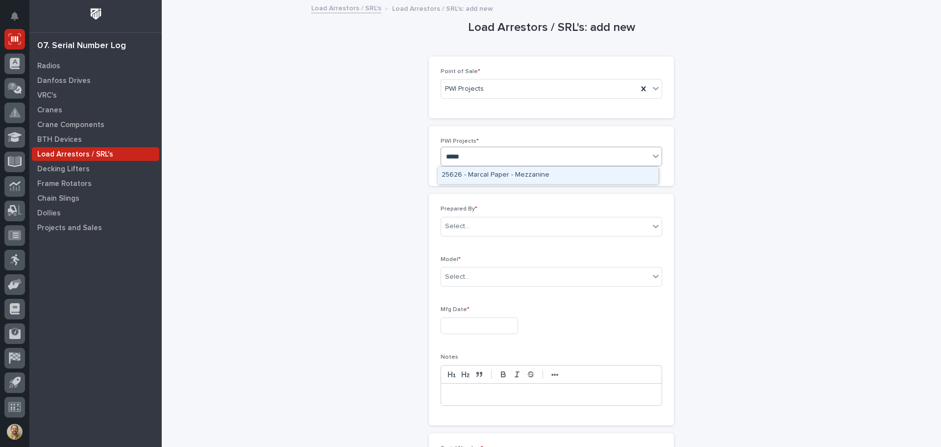
click at [467, 171] on div "25626 - Marcal Paper - Mezzanine" at bounding box center [548, 175] width 221 height 17
click at [477, 215] on div "Prepared By * Select..." at bounding box center [552, 224] width 222 height 38
click at [476, 232] on div "Select..." at bounding box center [545, 226] width 208 height 16
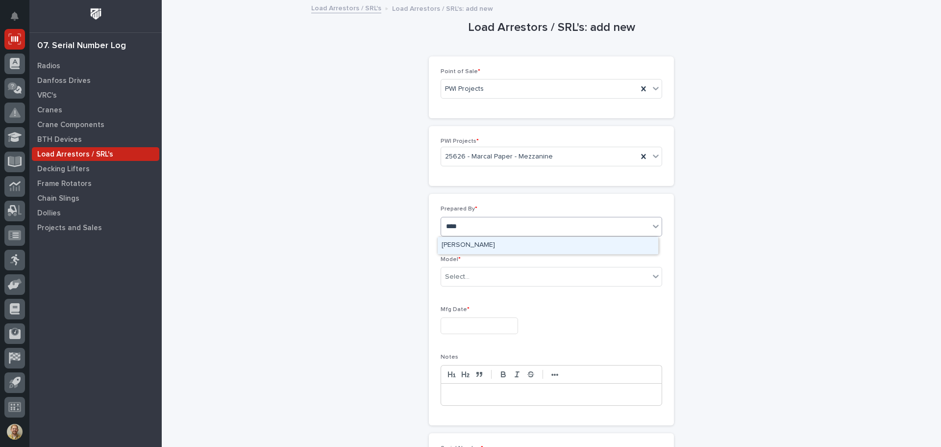
type input "*****"
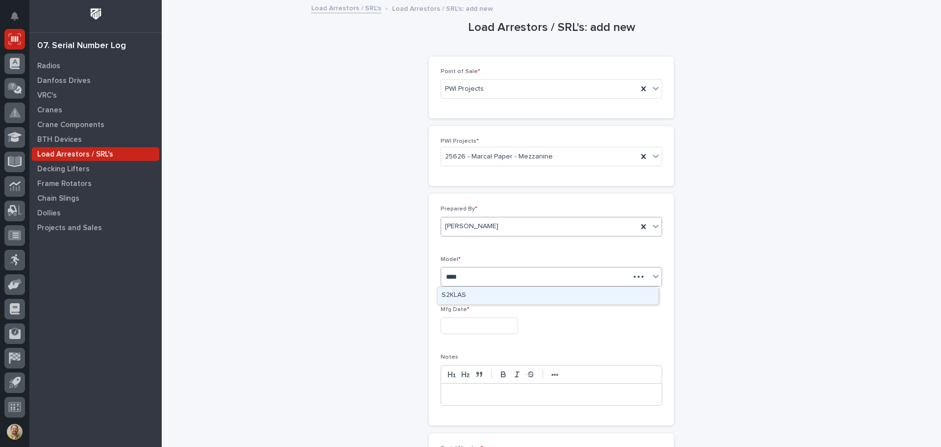
type input "*****"
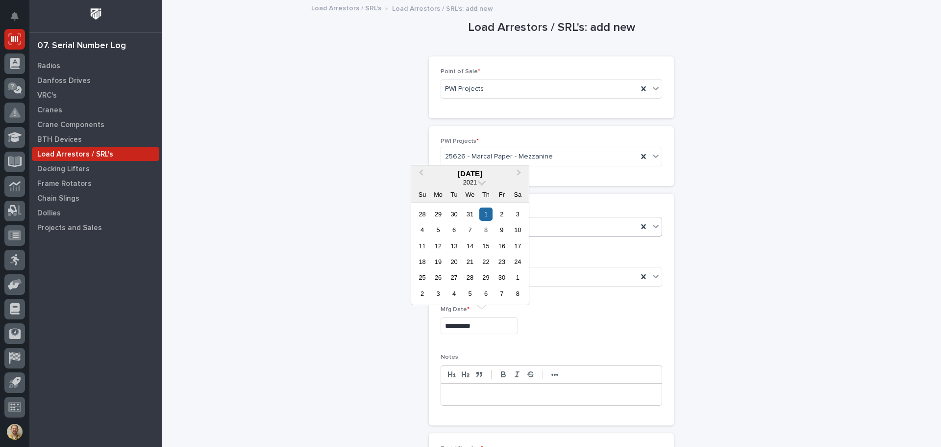
type input "**********"
click at [484, 213] on div "1" at bounding box center [485, 213] width 13 height 13
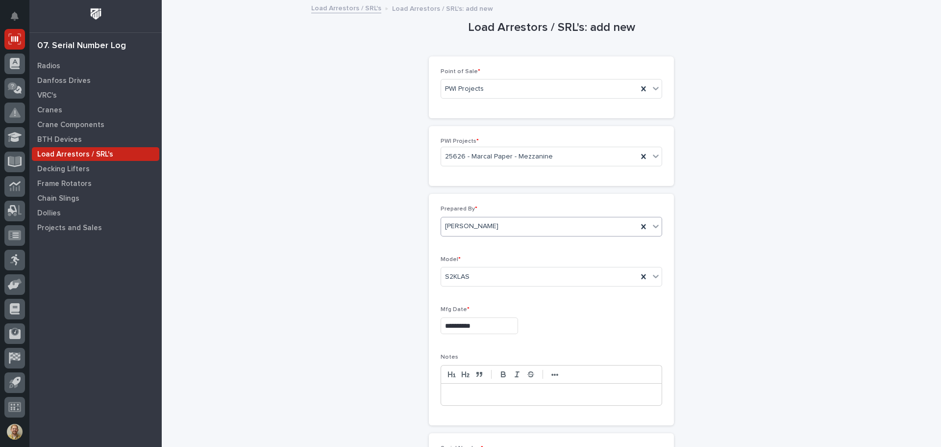
scroll to position [147, 0]
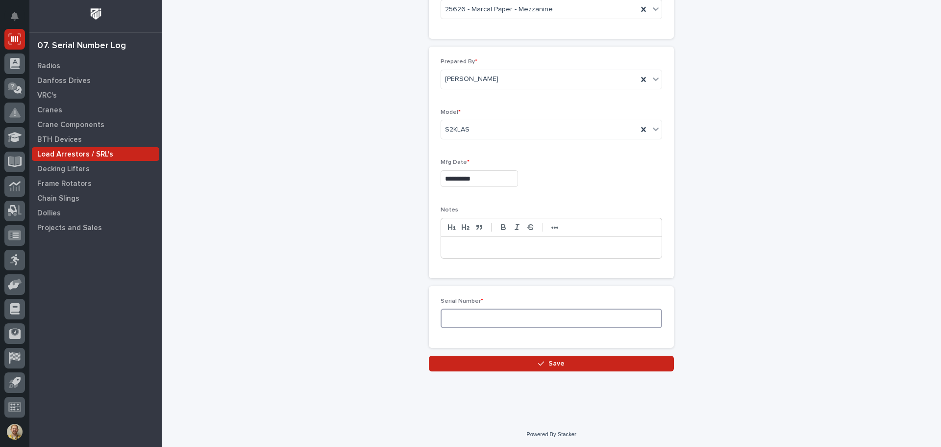
click at [472, 318] on input at bounding box center [552, 318] width 222 height 20
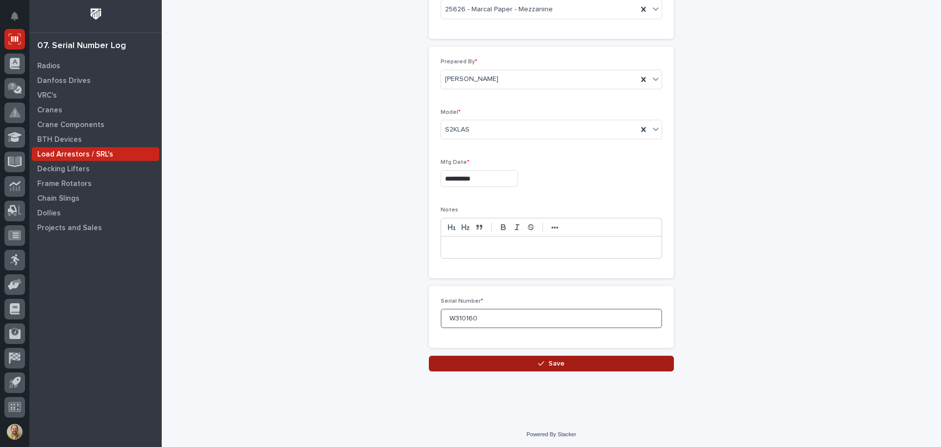
type input "W310160"
click at [567, 363] on button "Save" at bounding box center [551, 363] width 245 height 16
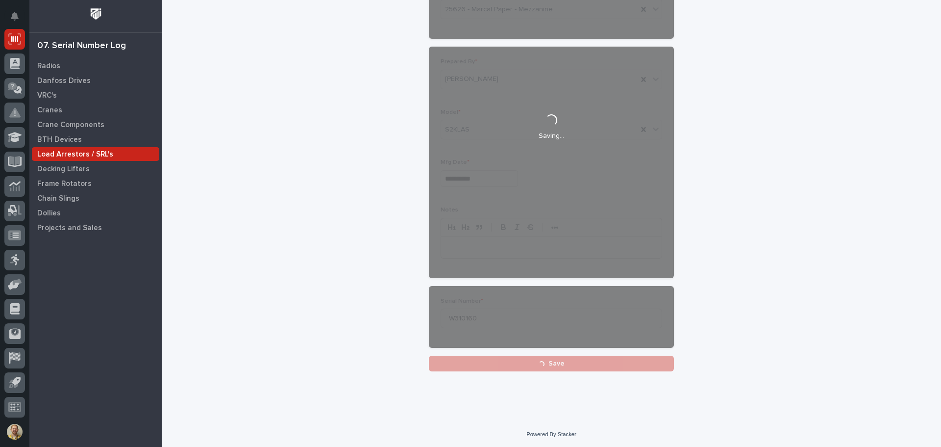
scroll to position [149, 0]
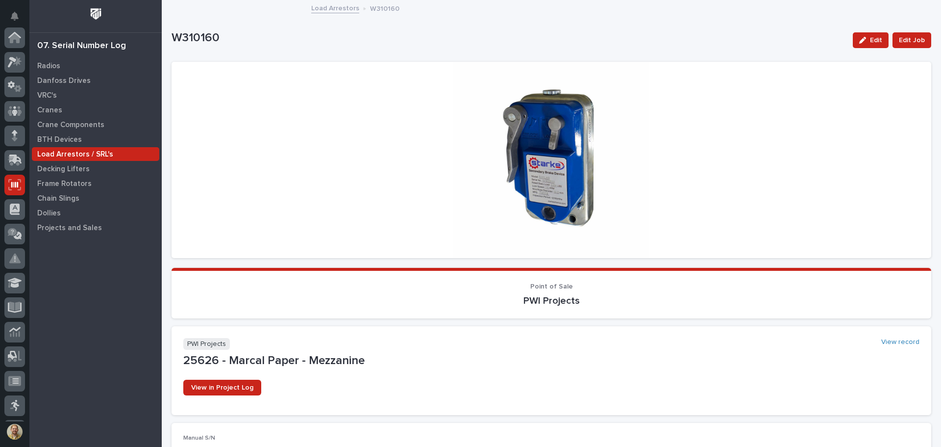
scroll to position [146, 0]
click at [58, 153] on p "Load Arrestors / SRL's" at bounding box center [75, 154] width 76 height 9
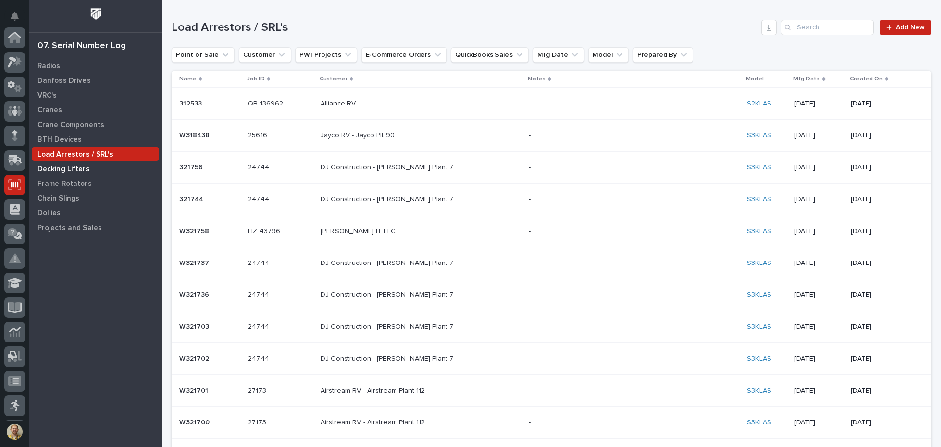
scroll to position [146, 0]
